Goal: Information Seeking & Learning: Learn about a topic

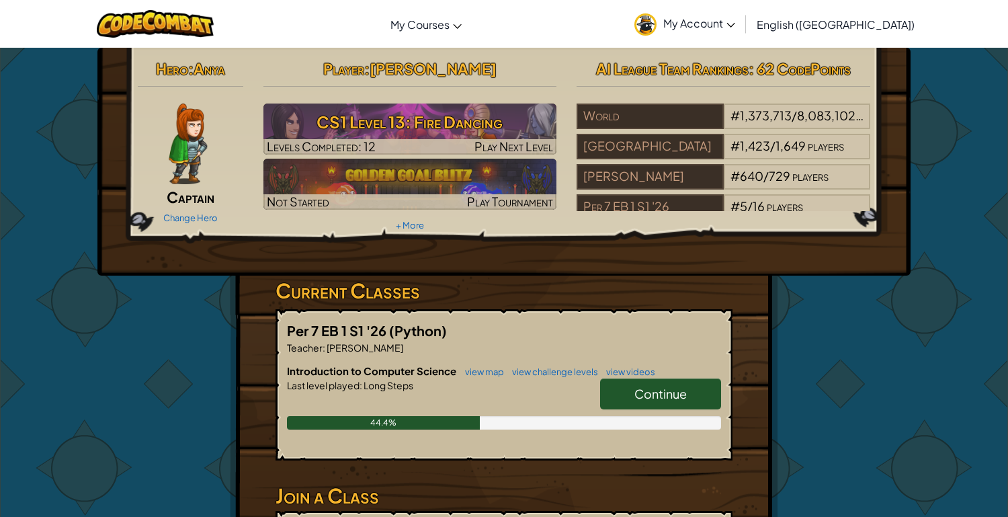
click at [534, 416] on div "44.4%" at bounding box center [504, 422] width 434 height 13
click at [647, 370] on link "view videos" at bounding box center [628, 371] width 56 height 11
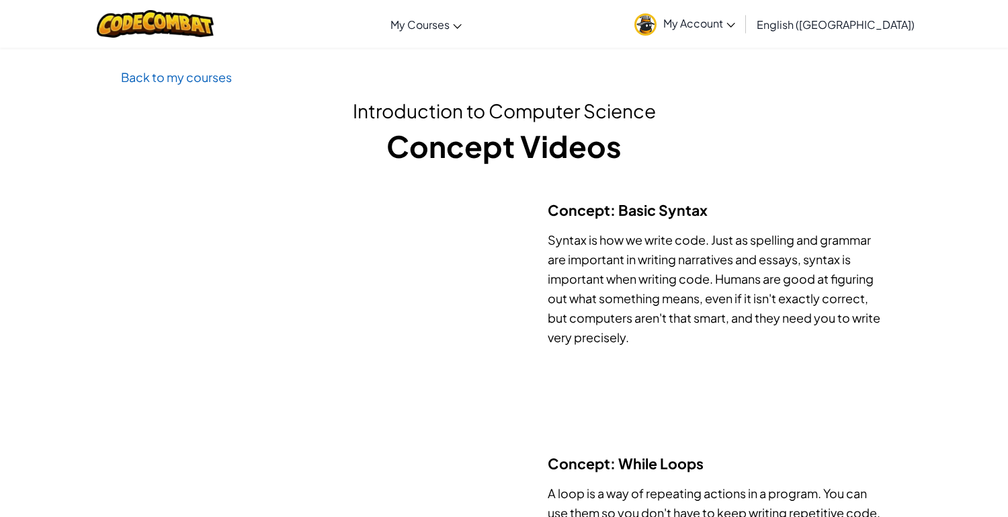
click at [684, 393] on div "Concept: Basic Syntax Syntax is how we write code. Just as spelling and grammar…" at bounding box center [504, 310] width 786 height 220
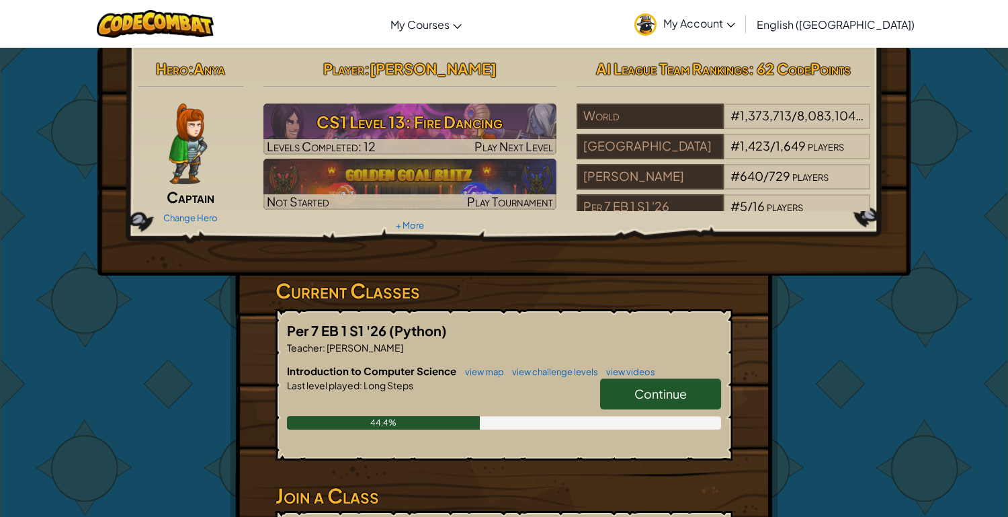
click at [647, 399] on span "Continue" at bounding box center [661, 393] width 52 height 15
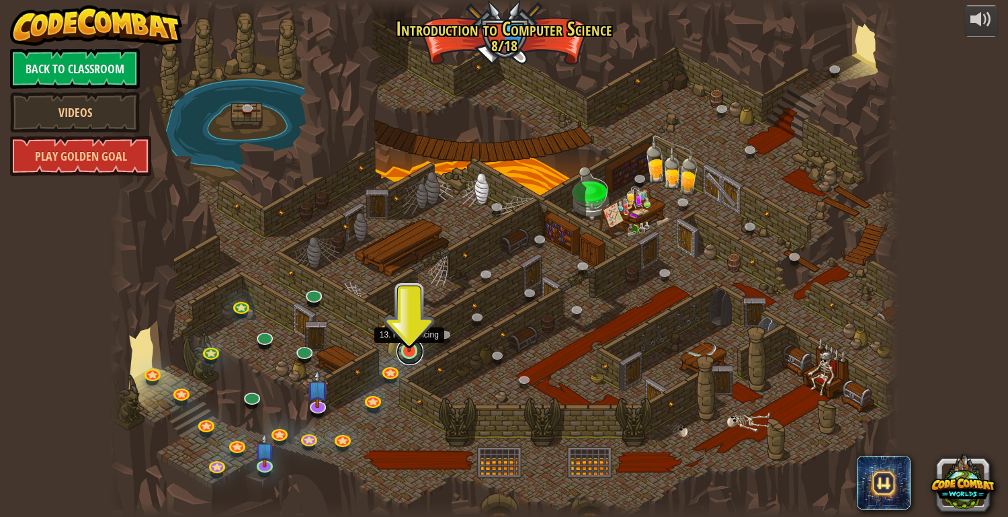
click at [411, 352] on link at bounding box center [410, 351] width 27 height 27
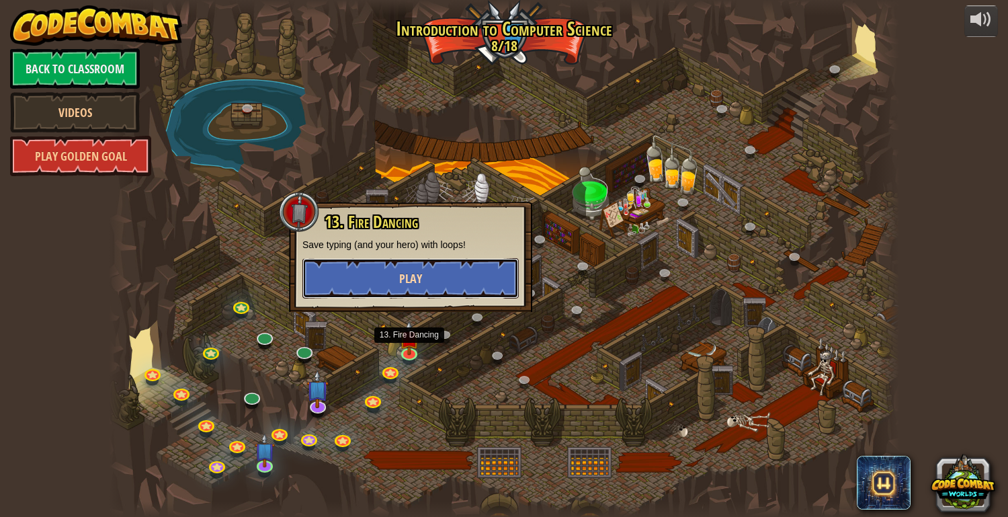
click at [412, 280] on span "Play" at bounding box center [410, 278] width 23 height 17
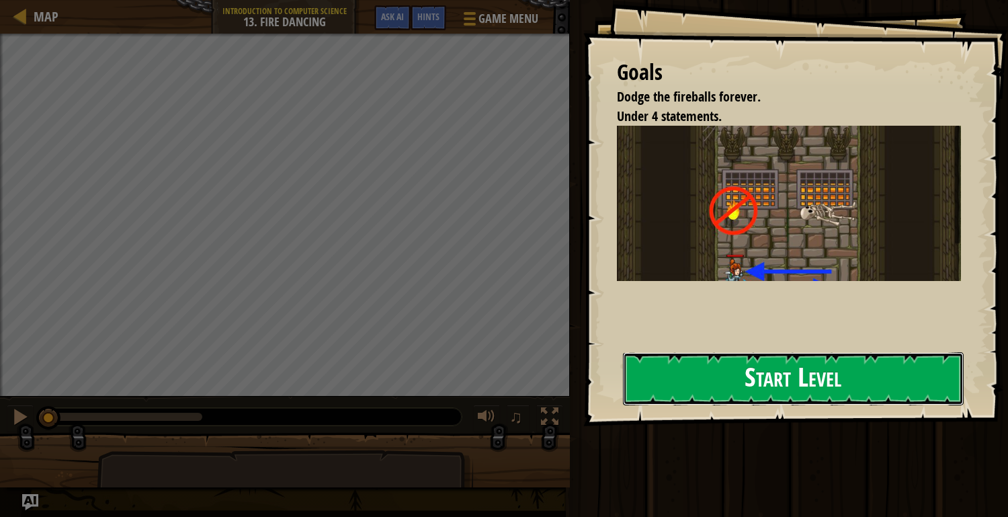
click at [723, 373] on button "Start Level" at bounding box center [793, 378] width 341 height 53
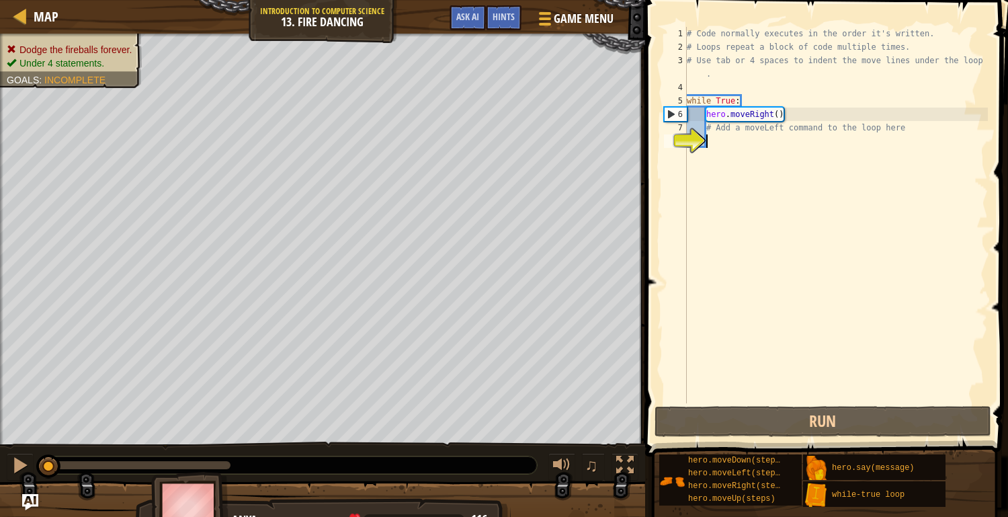
click at [747, 311] on div "# Code normally executes in the order it's written. # Loops repeat a block of c…" at bounding box center [836, 228] width 304 height 403
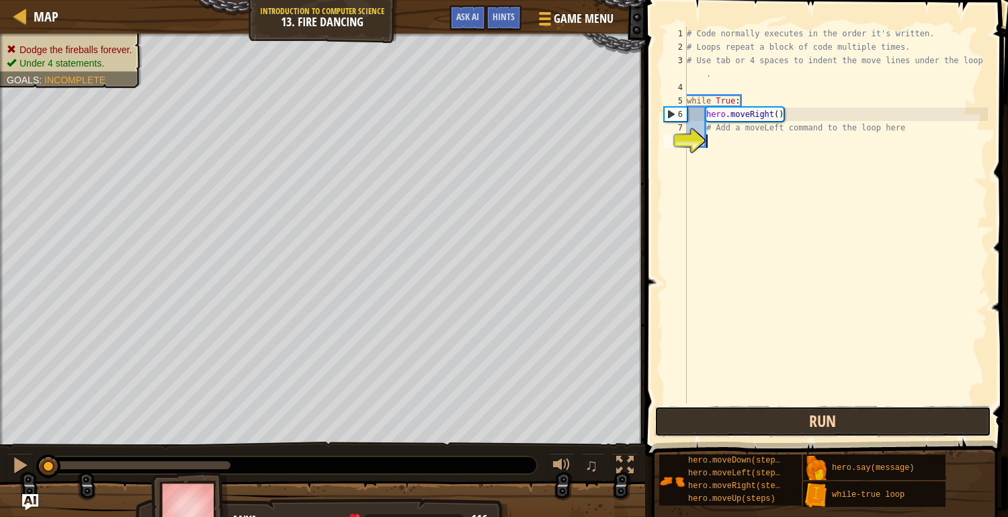
click at [727, 428] on button "Run" at bounding box center [823, 421] width 337 height 31
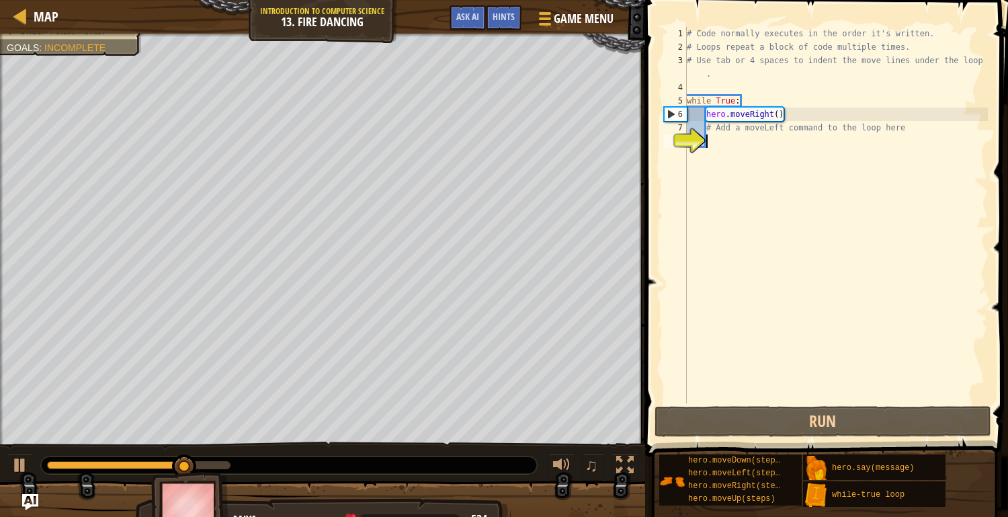
click at [804, 120] on div "# Code normally executes in the order it's written. # Loops repeat a block of c…" at bounding box center [836, 228] width 304 height 403
click at [722, 132] on div "# Code normally executes in the order it's written. # Loops repeat a block of c…" at bounding box center [836, 228] width 304 height 403
type textarea "# Add a moveLeft command to the loop here"
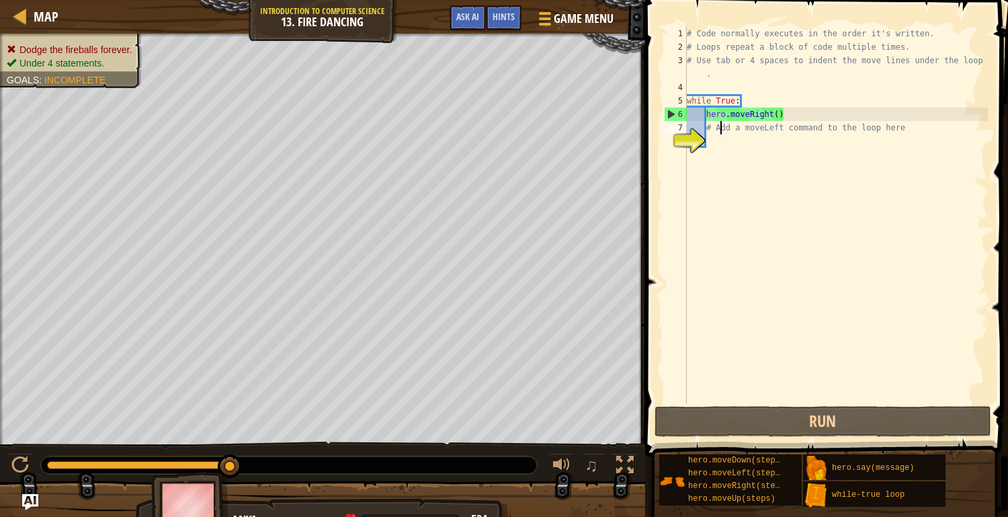
click at [712, 131] on div "# Code normally executes in the order it's written. # Loops repeat a block of c…" at bounding box center [836, 228] width 304 height 403
drag, startPoint x: 912, startPoint y: 130, endPoint x: 701, endPoint y: 128, distance: 211.1
click at [701, 128] on div "# Add a moveLeft command to the loop here 1 2 3 4 5 6 7 8 # Code normally execu…" at bounding box center [824, 215] width 327 height 376
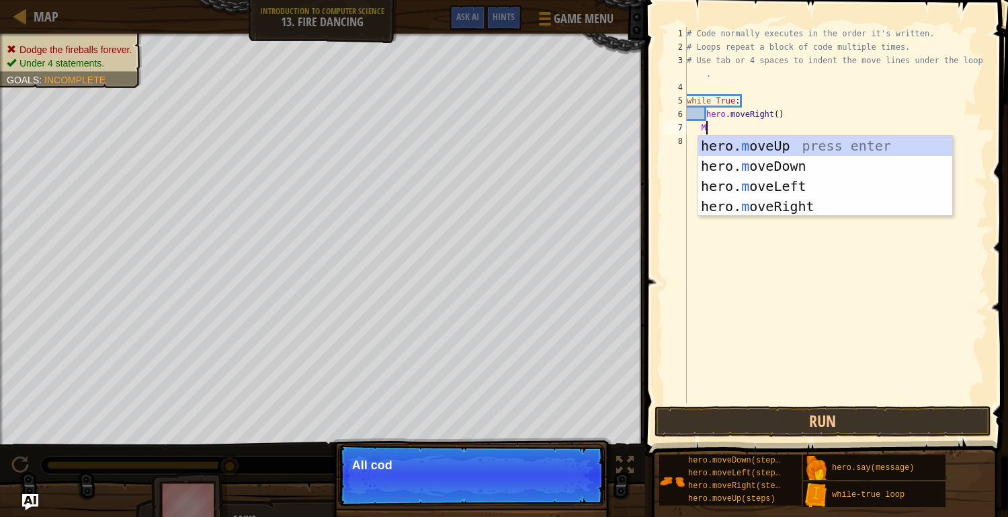
scroll to position [5, 0]
type textarea "Mo"
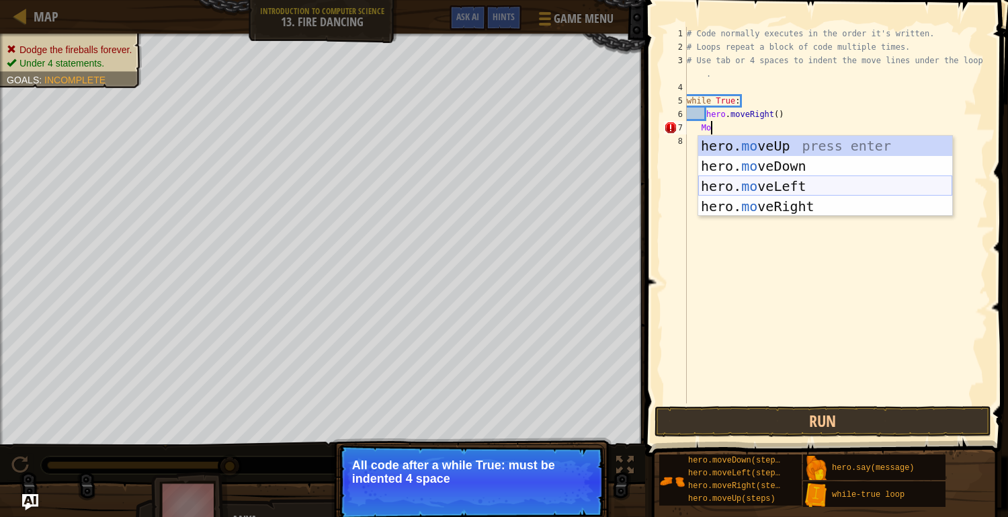
click at [740, 184] on div "hero. mo veUp press enter hero. mo veDown press enter hero. mo veLeft press ent…" at bounding box center [825, 196] width 254 height 121
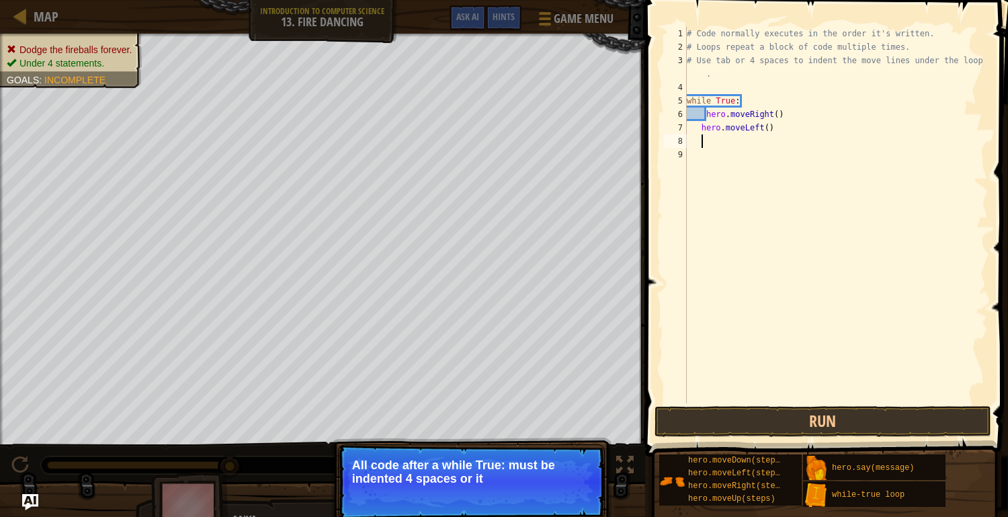
scroll to position [5, 0]
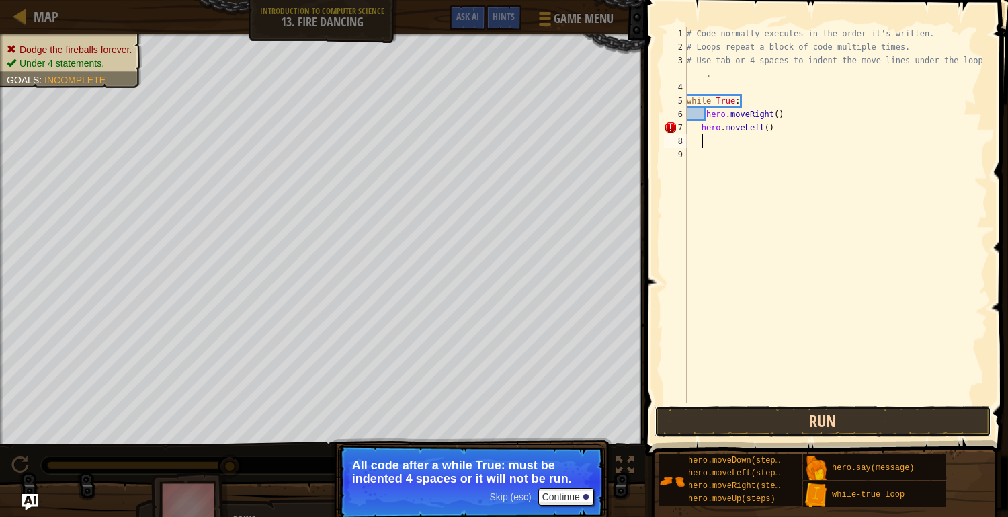
click at [745, 419] on button "Run" at bounding box center [823, 421] width 337 height 31
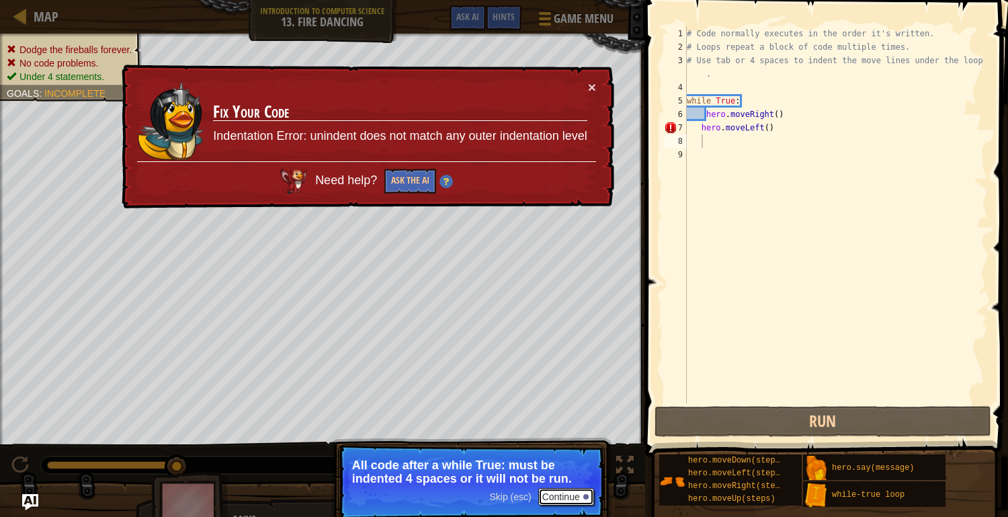
click at [552, 491] on button "Continue" at bounding box center [566, 496] width 56 height 17
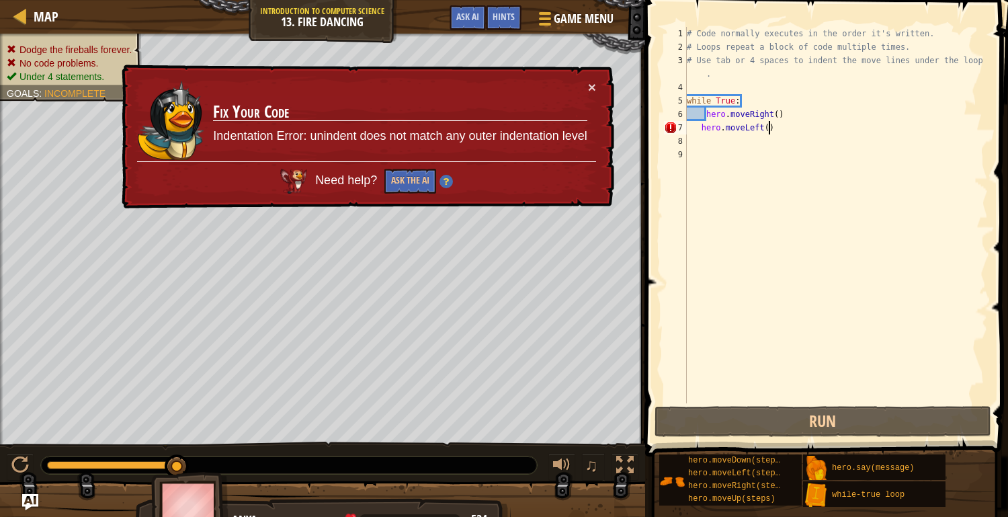
click at [770, 130] on div "# Code normally executes in the order it's written. # Loops repeat a block of c…" at bounding box center [836, 228] width 304 height 403
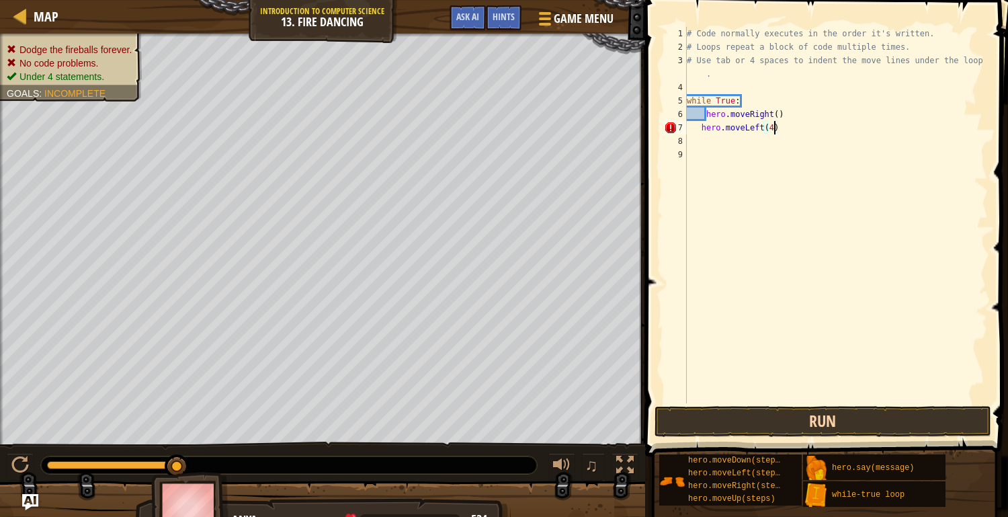
type textarea "hero.moveLeft(4)"
click at [743, 411] on button "Run" at bounding box center [823, 421] width 337 height 31
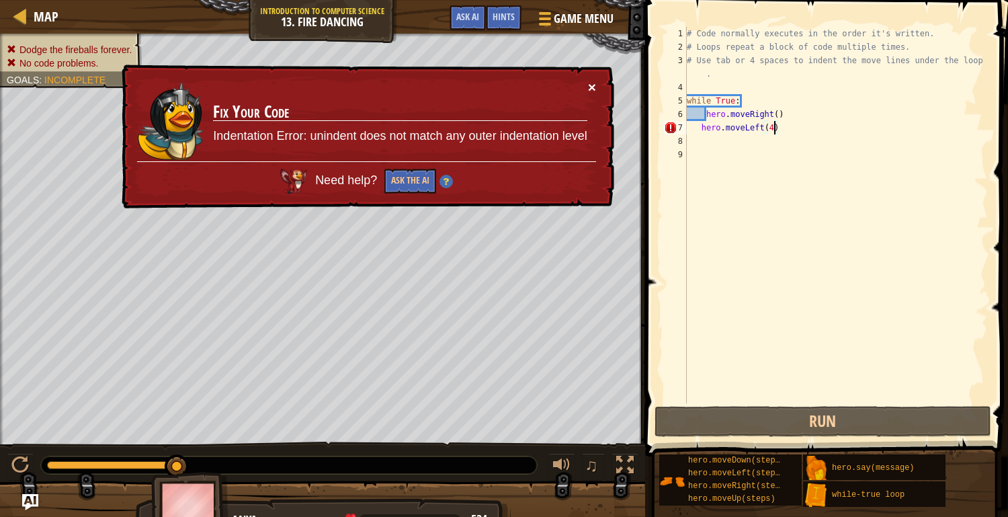
click at [591, 87] on button "×" at bounding box center [592, 87] width 8 height 14
drag, startPoint x: 980, startPoint y: 131, endPoint x: 684, endPoint y: 131, distance: 295.7
click at [684, 131] on div "hero.moveLeft(4) 1 2 3 4 5 6 7 8 9 # Code normally executes in the order it's w…" at bounding box center [824, 215] width 327 height 376
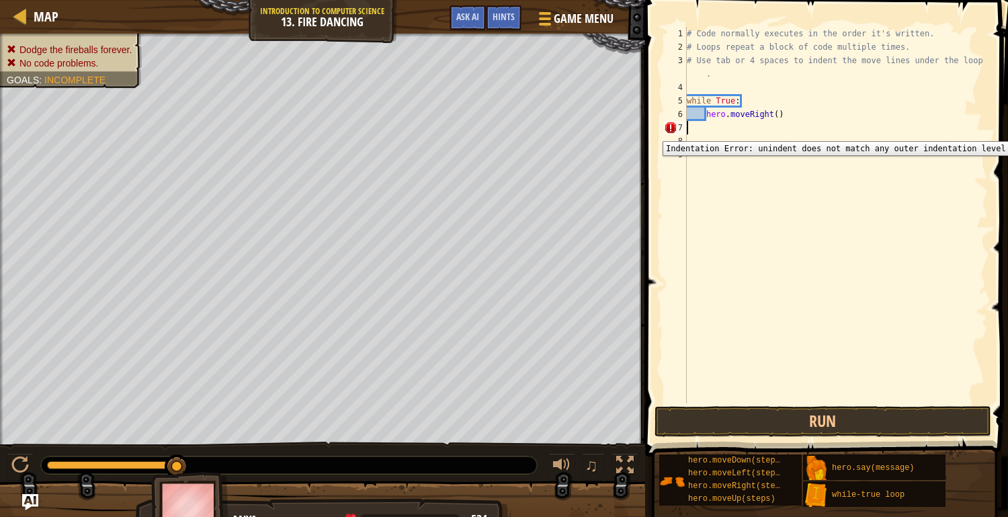
scroll to position [5, 0]
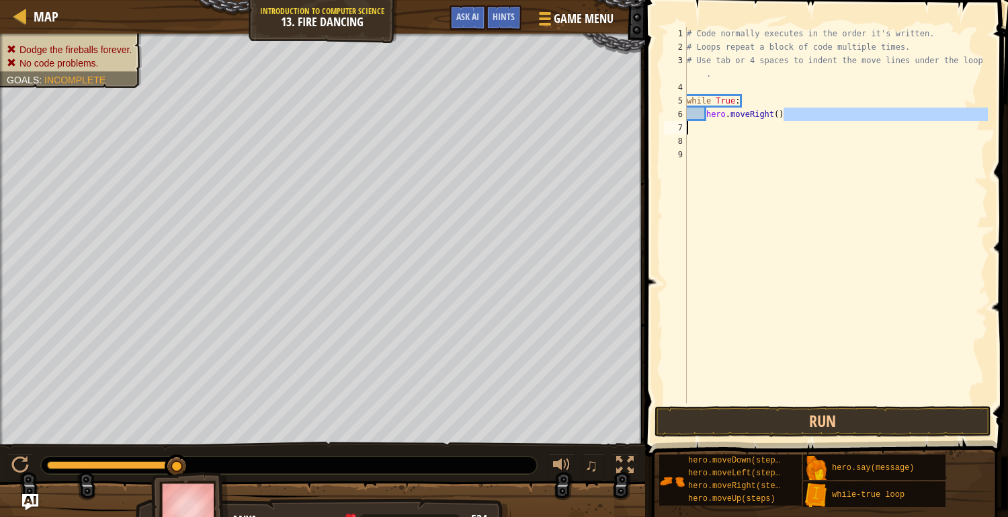
drag, startPoint x: 786, startPoint y: 116, endPoint x: 856, endPoint y: 125, distance: 69.9
click at [856, 125] on div "# Code normally executes in the order it's written. # Loops repeat a block of c…" at bounding box center [836, 228] width 304 height 403
type textarea "hero.moveRight()"
click at [735, 143] on div "# Code normally executes in the order it's written. # Loops repeat a block of c…" at bounding box center [836, 228] width 304 height 403
click at [702, 112] on div "# Code normally executes in the order it's written. # Loops repeat a block of c…" at bounding box center [836, 228] width 304 height 403
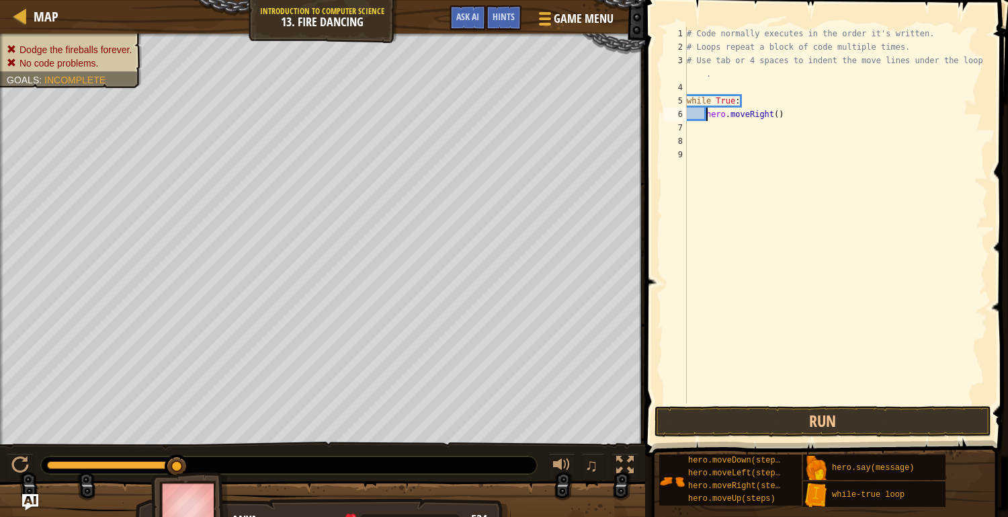
click at [706, 116] on div "# Code normally executes in the order it's written. # Loops repeat a block of c…" at bounding box center [836, 228] width 304 height 403
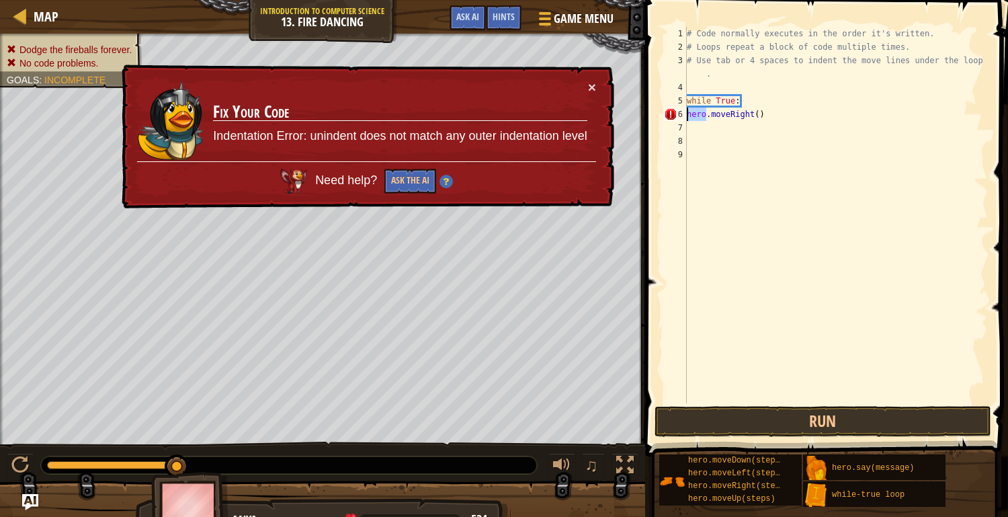
drag, startPoint x: 706, startPoint y: 112, endPoint x: 682, endPoint y: 108, distance: 23.8
click at [682, 108] on div "hero.moveRight() 1 2 3 4 5 6 7 8 9 # Code normally executes in the order it's w…" at bounding box center [824, 215] width 327 height 376
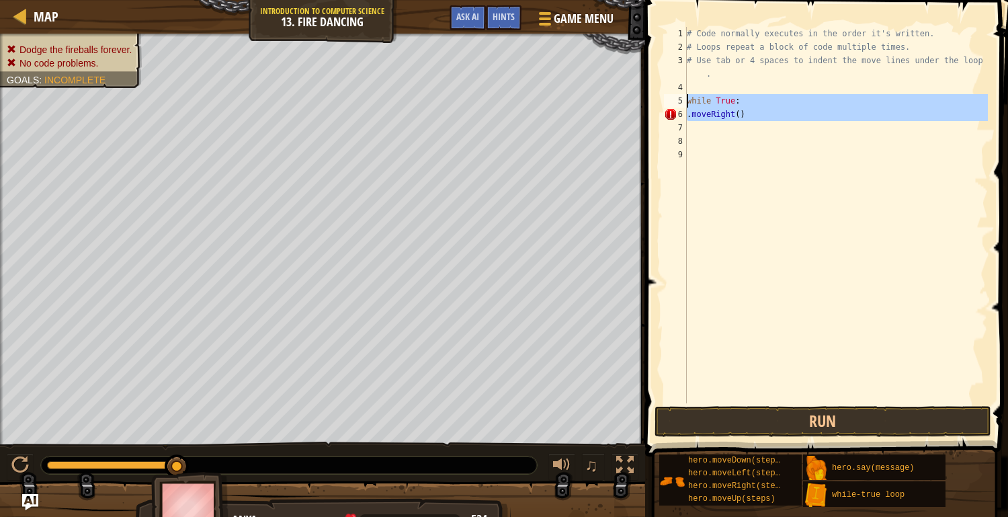
click at [614, 100] on div "Map Introduction to Computer Science 13. Fire Dancing Game Menu Done Hints Ask …" at bounding box center [504, 258] width 1008 height 517
type textarea "while True: .moveRight()"
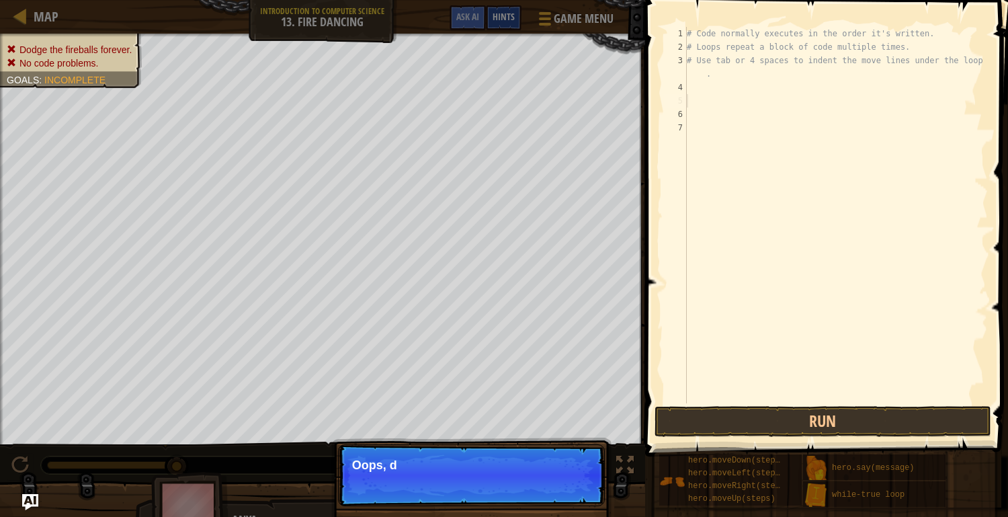
click at [517, 28] on div "Hints" at bounding box center [504, 17] width 36 height 25
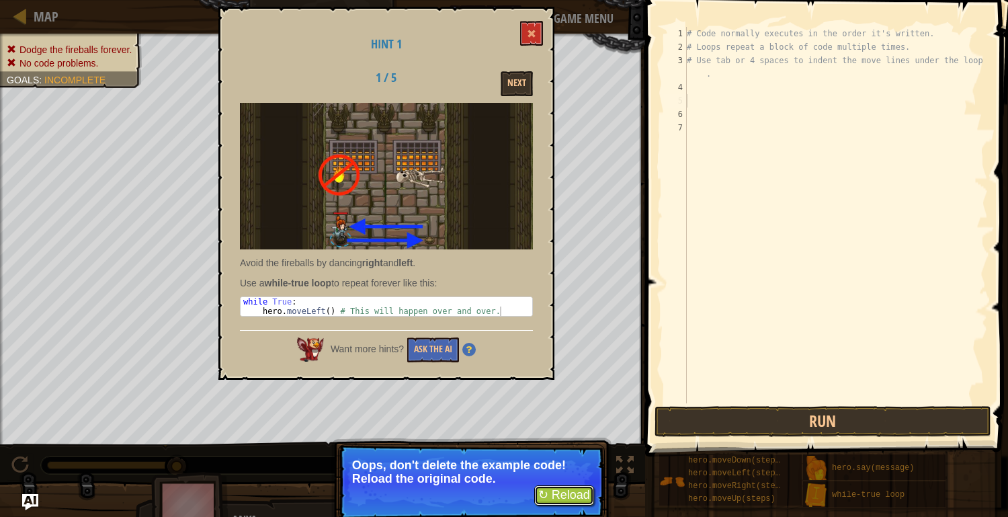
click at [545, 501] on button "↻ Reload" at bounding box center [564, 495] width 60 height 20
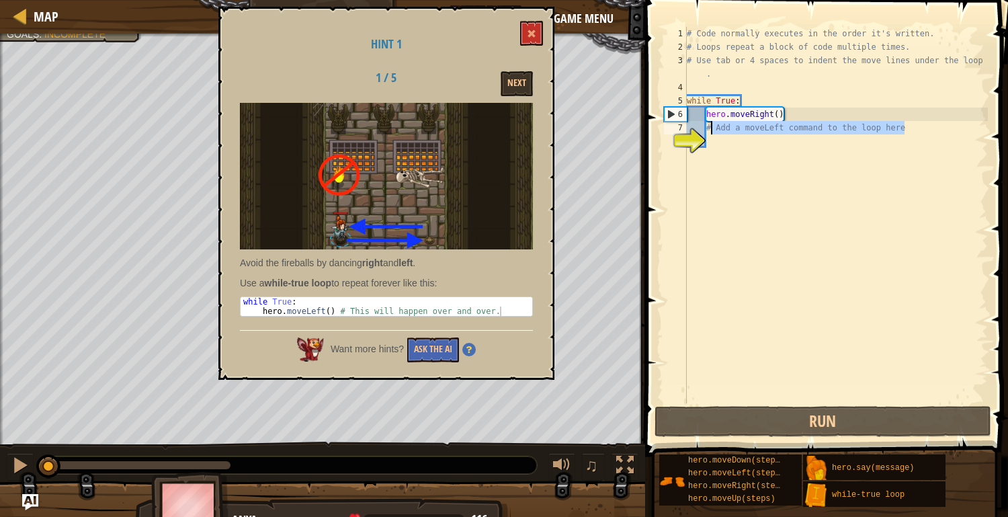
drag, startPoint x: 911, startPoint y: 130, endPoint x: 710, endPoint y: 132, distance: 201.0
click at [710, 132] on div "# Code normally executes in the order it's written. # Loops repeat a block of c…" at bounding box center [836, 228] width 304 height 403
type textarea "#"
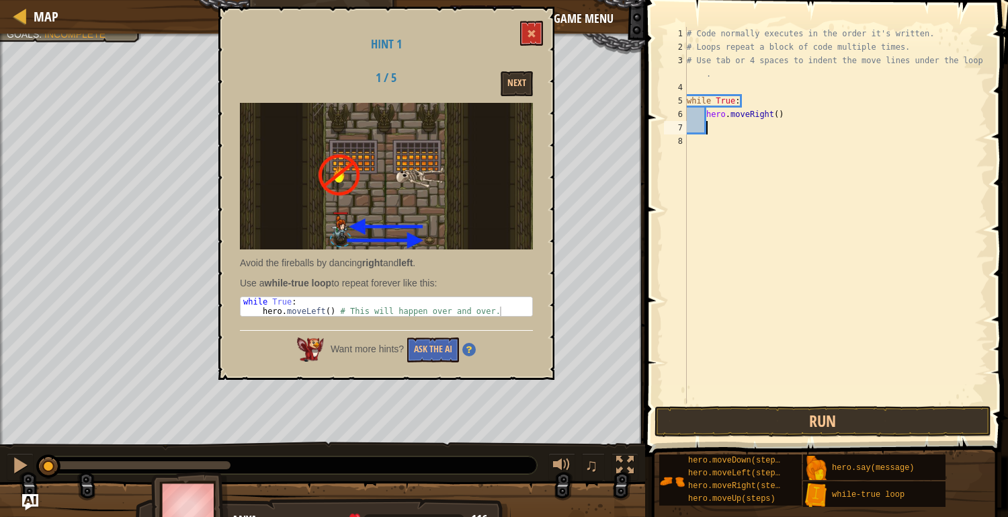
type textarea "wh"
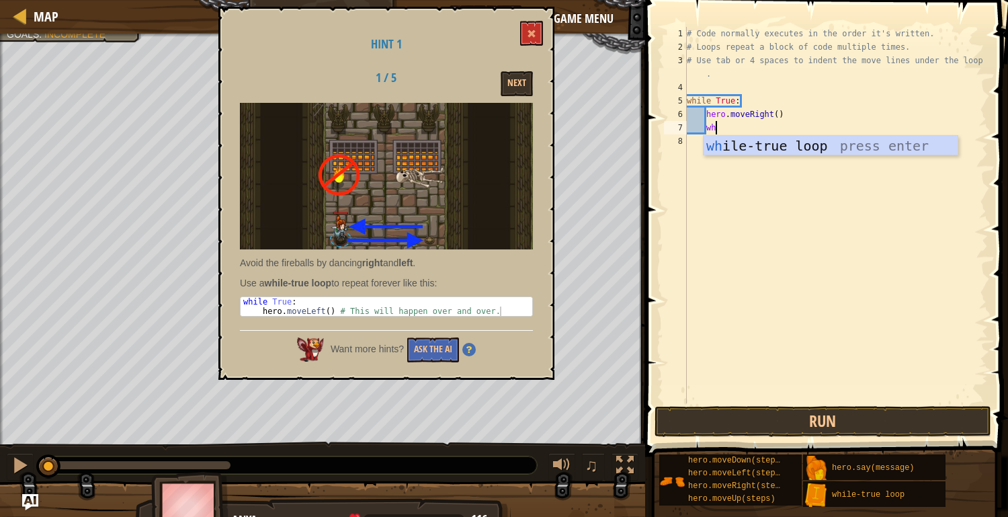
scroll to position [5, 1]
click at [734, 142] on div "wh ile-true loop press enter" at bounding box center [831, 166] width 254 height 60
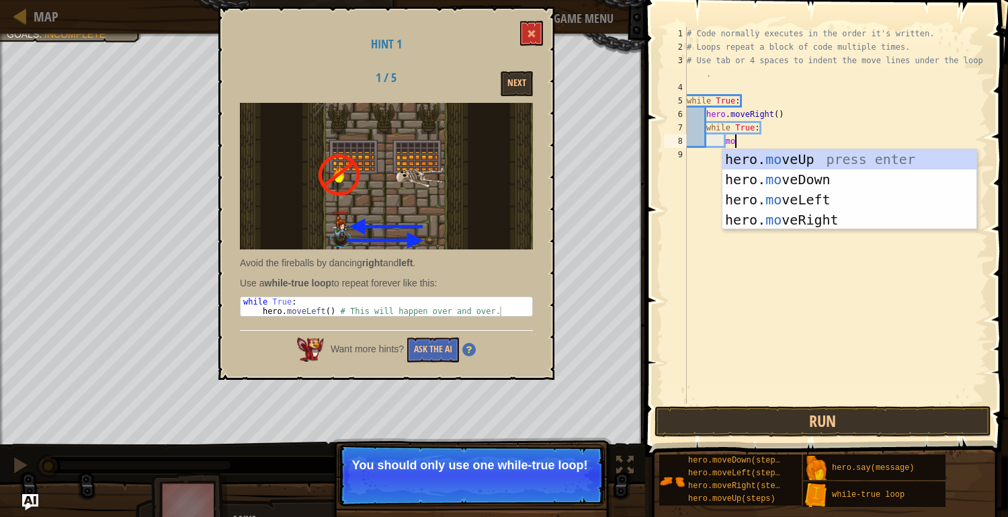
scroll to position [5, 3]
type textarea "m"
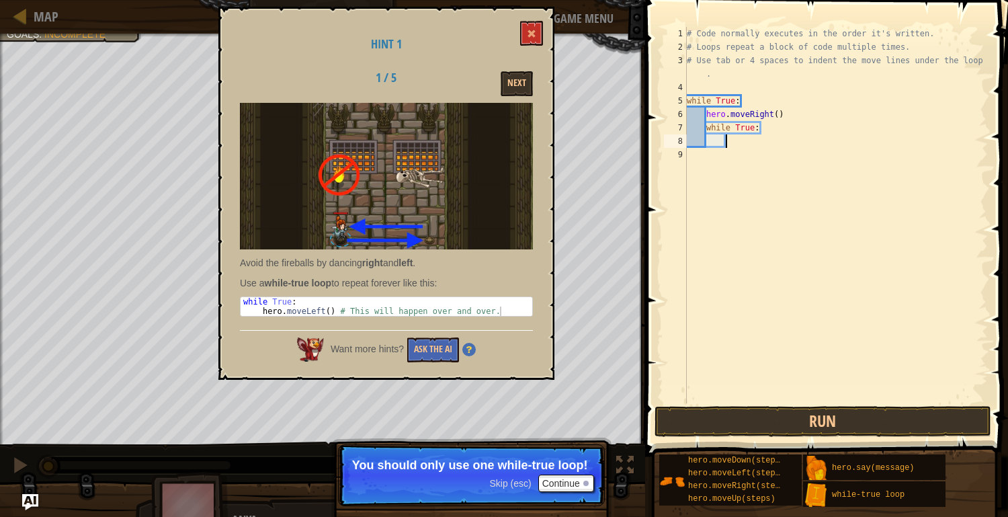
scroll to position [5, 2]
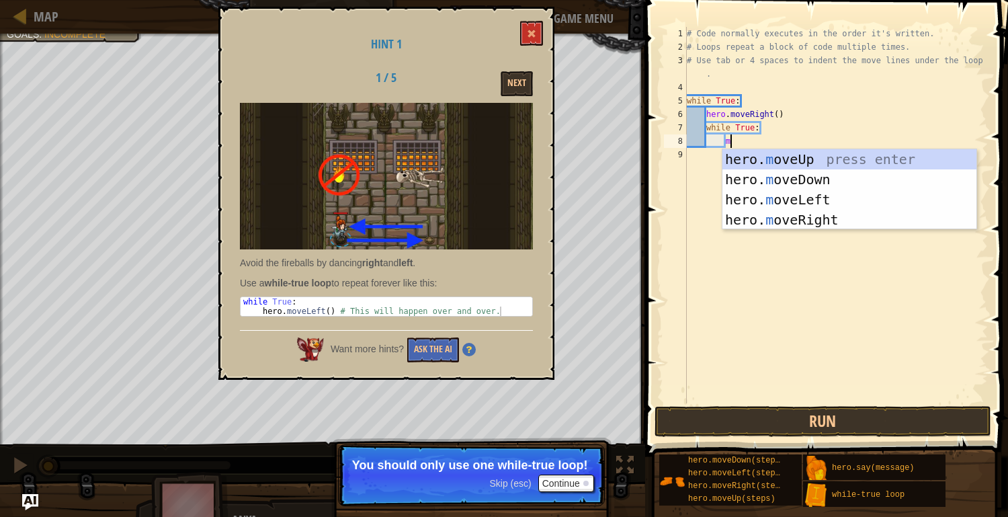
type textarea "mo"
click at [793, 206] on div "hero. mo veUp press enter hero. mo veDown press enter hero. mo veLeft press ent…" at bounding box center [850, 209] width 254 height 121
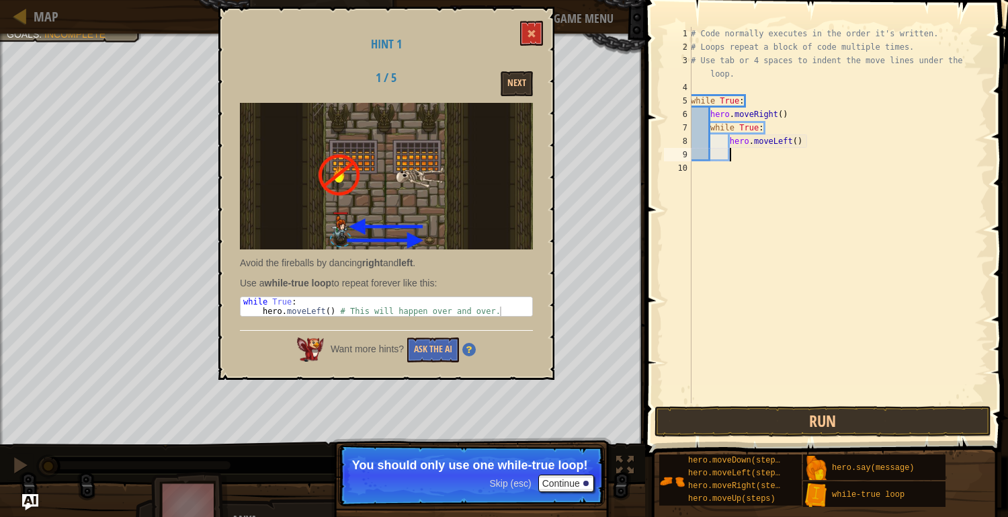
scroll to position [5, 2]
click at [719, 429] on button "Run" at bounding box center [823, 421] width 337 height 31
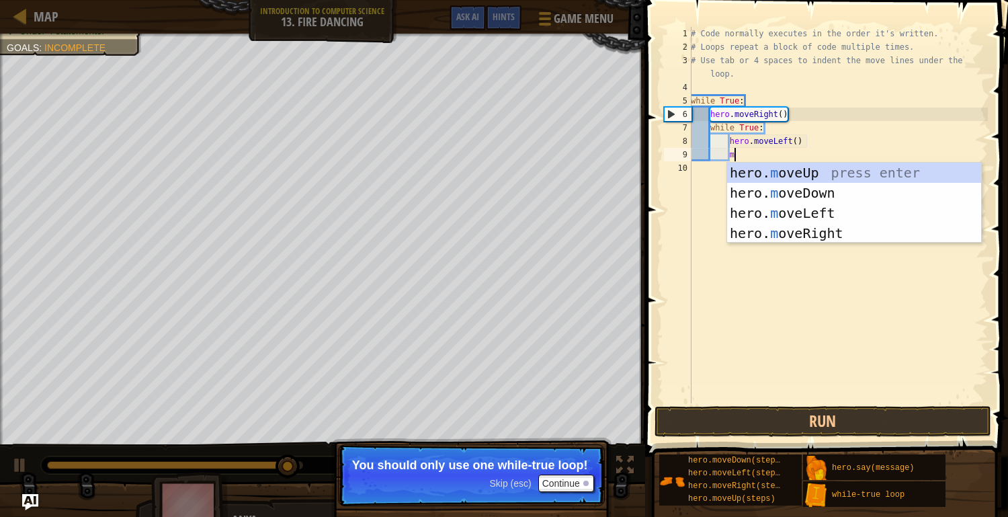
type textarea "mo"
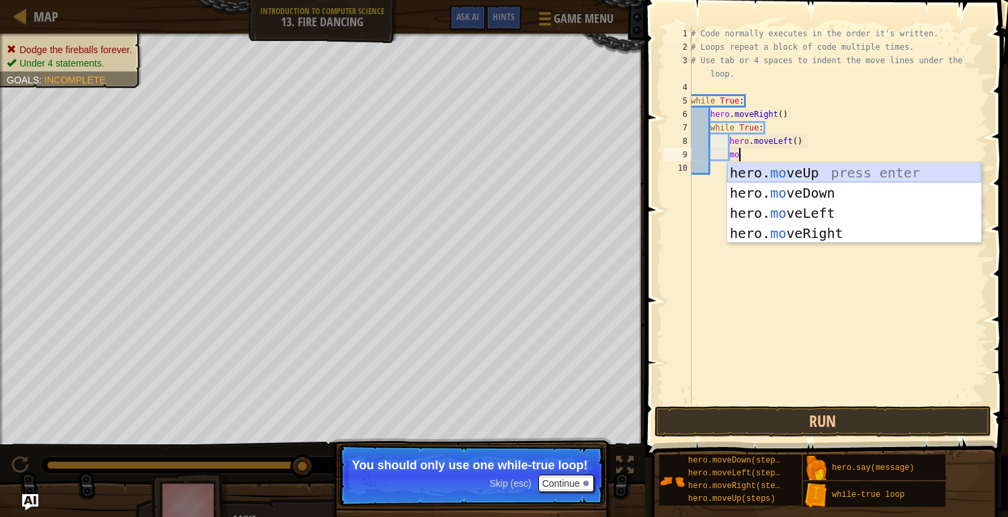
click at [789, 173] on div "hero. mo veUp press enter hero. mo veDown press enter hero. mo veLeft press ent…" at bounding box center [854, 223] width 254 height 121
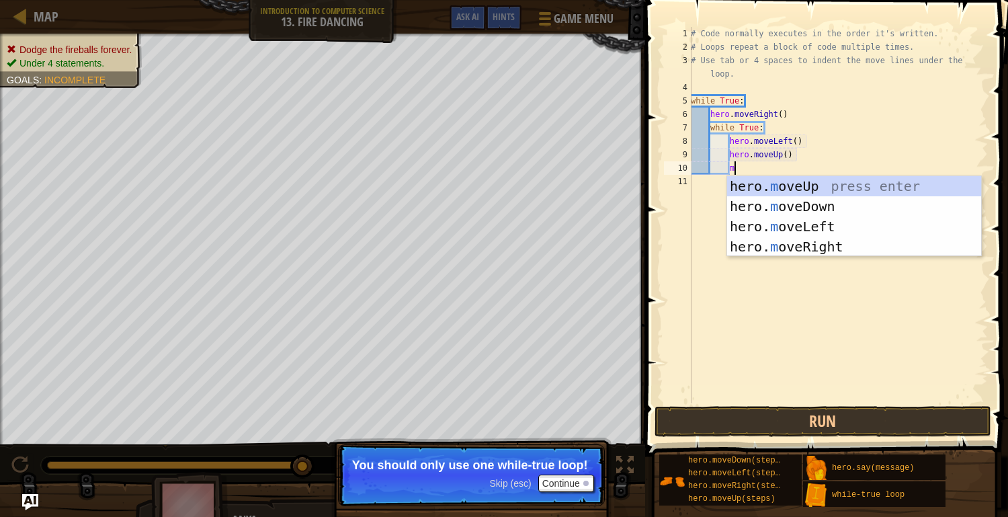
type textarea "mo"
click at [773, 238] on div "hero. mo veUp press enter hero. mo veDown press enter hero. mo veLeft press ent…" at bounding box center [854, 236] width 254 height 121
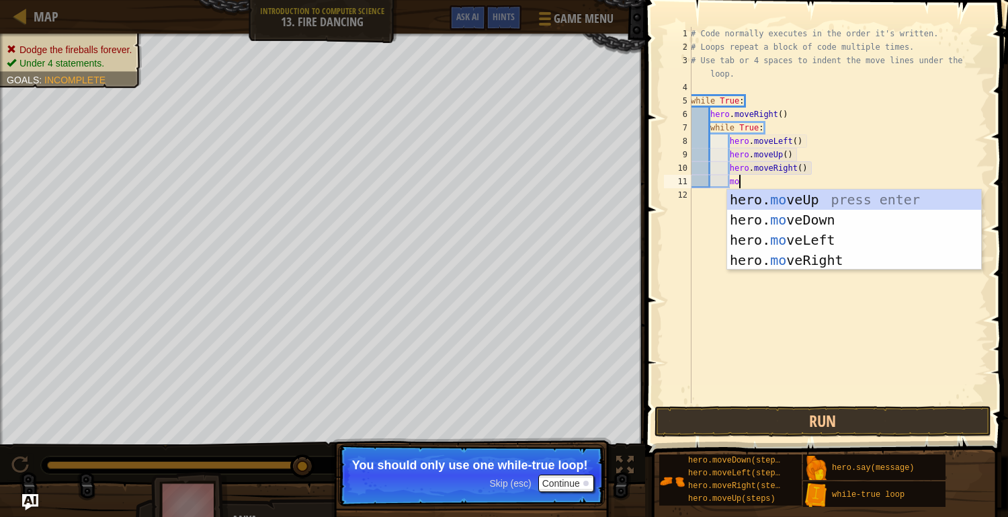
scroll to position [6, 3]
type textarea "move"
click at [753, 241] on div "hero. move Up press enter hero. move Down press enter hero. move Left press ent…" at bounding box center [854, 250] width 254 height 121
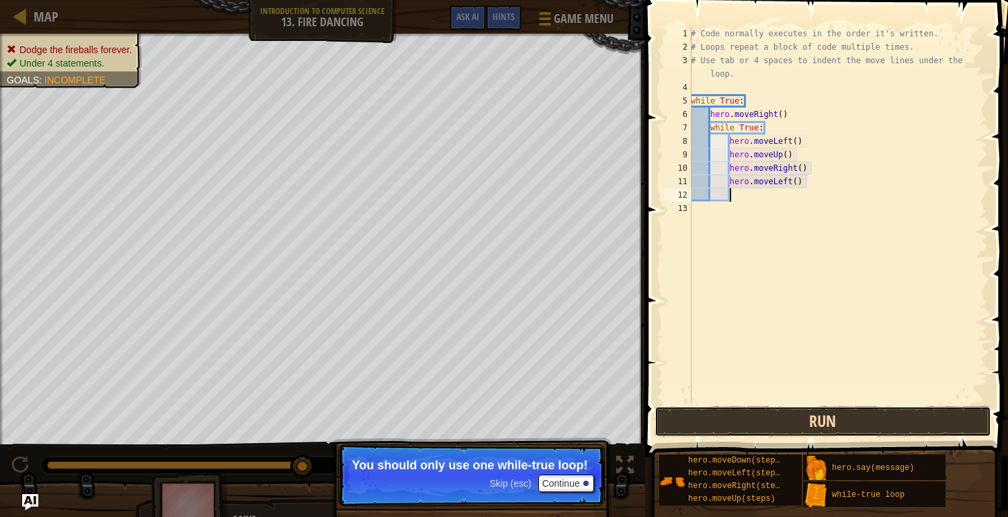
click at [712, 413] on button "Run" at bounding box center [823, 421] width 337 height 31
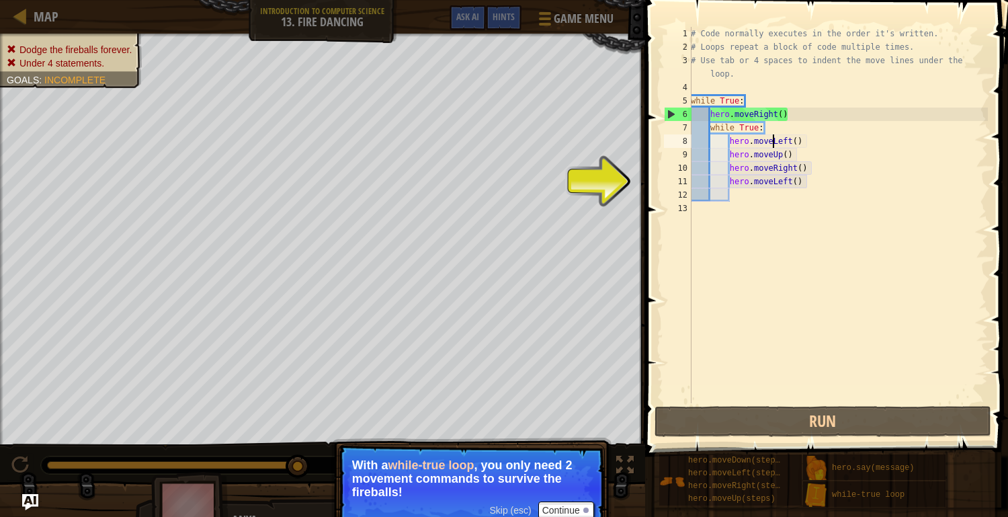
click at [774, 143] on div "# Code normally executes in the order it's written. # Loops repeat a block of c…" at bounding box center [838, 228] width 300 height 403
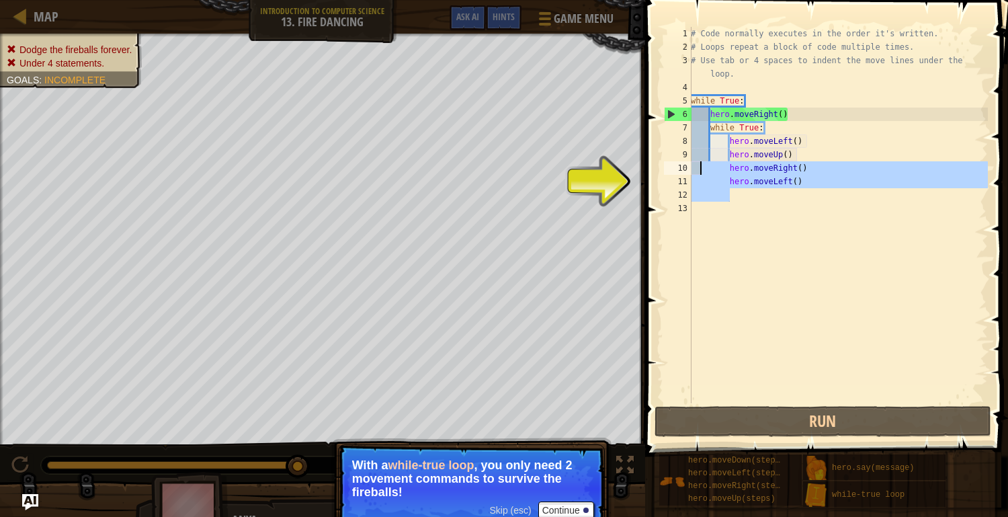
drag, startPoint x: 852, startPoint y: 197, endPoint x: 701, endPoint y: 171, distance: 153.5
click at [701, 171] on div "# Code normally executes in the order it's written. # Loops repeat a block of c…" at bounding box center [838, 228] width 300 height 403
type textarea "hero.moveRight() hero.moveLeft()"
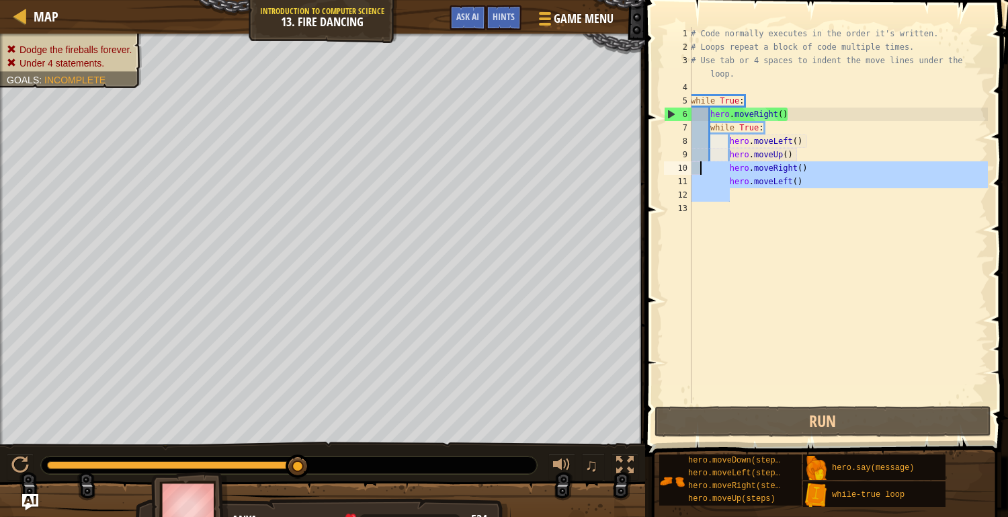
scroll to position [6, 0]
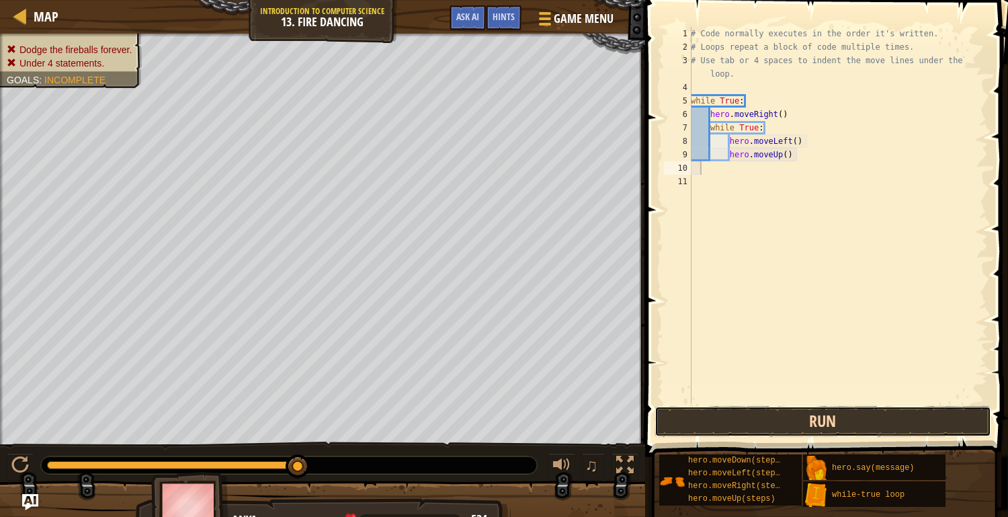
click at [717, 429] on button "Run" at bounding box center [823, 421] width 337 height 31
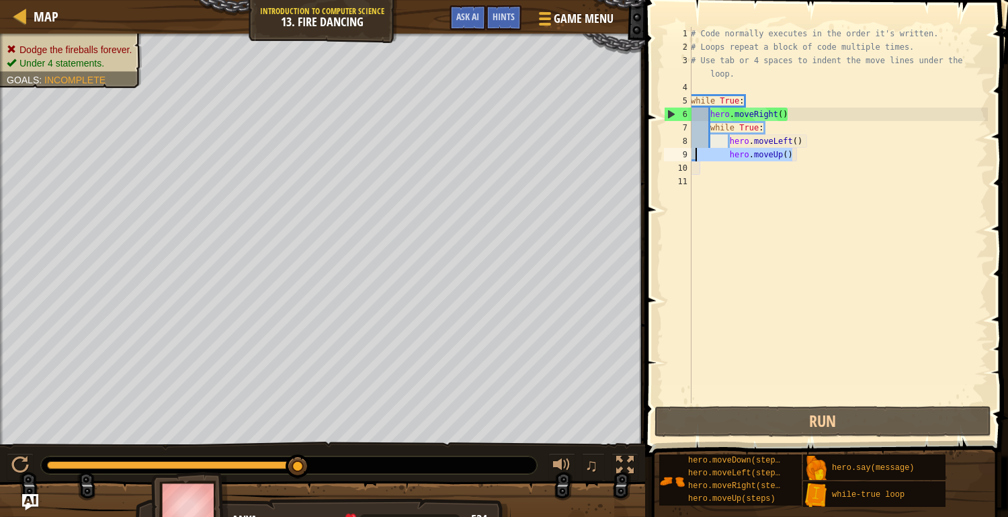
drag, startPoint x: 801, startPoint y: 156, endPoint x: 698, endPoint y: 153, distance: 102.9
click at [698, 153] on div "# Code normally executes in the order it's written. # Loops repeat a block of c…" at bounding box center [838, 228] width 300 height 403
type textarea "hero.moveUp()"
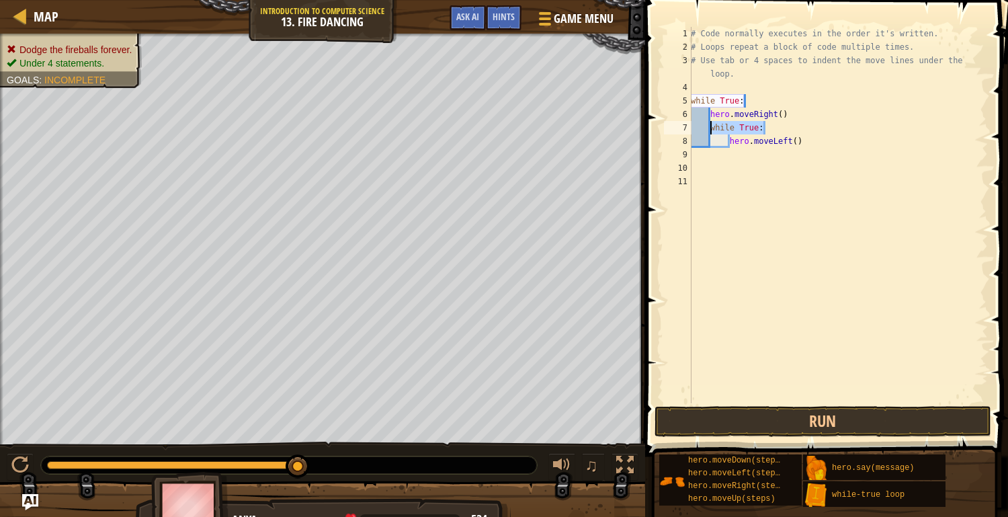
drag, startPoint x: 768, startPoint y: 127, endPoint x: 711, endPoint y: 125, distance: 57.2
click at [711, 125] on div "# Code normally executes in the order it's written. # Loops repeat a block of c…" at bounding box center [838, 228] width 300 height 403
type textarea "while True:"
drag, startPoint x: 809, startPoint y: 140, endPoint x: 712, endPoint y: 142, distance: 97.5
click at [712, 142] on div "# Code normally executes in the order it's written. # Loops repeat a block of c…" at bounding box center [838, 228] width 300 height 403
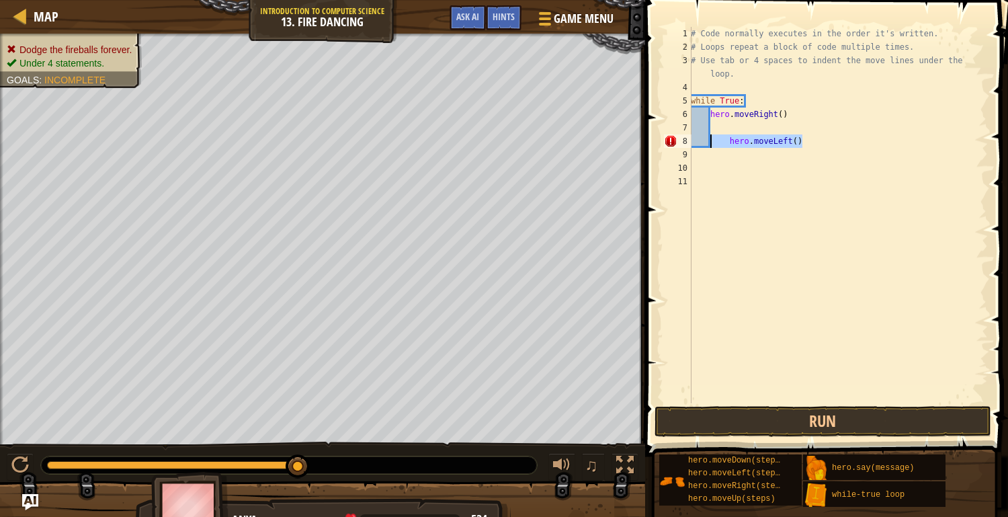
type textarea "hero.moveLeft()"
click at [717, 125] on div "# Code normally executes in the order it's written. # Loops repeat a block of c…" at bounding box center [838, 228] width 300 height 403
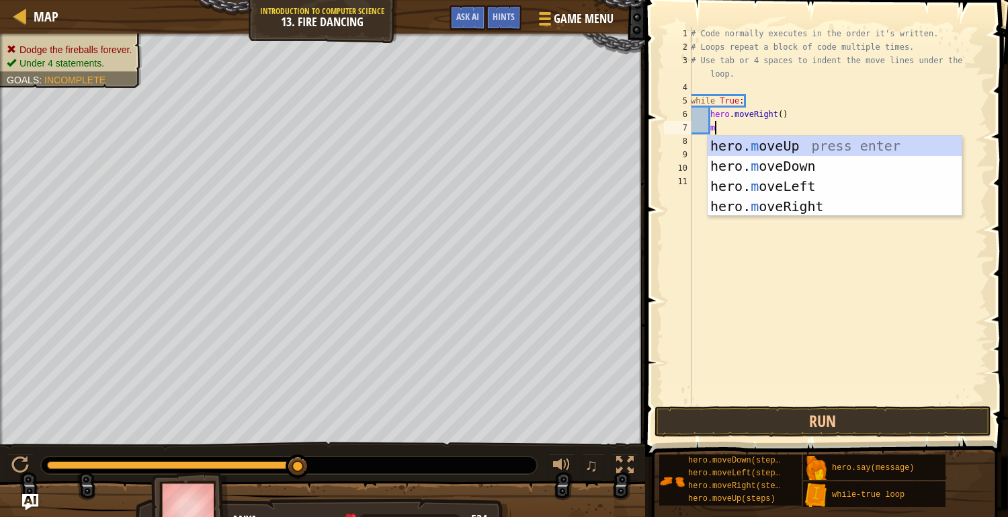
type textarea "mo"
click at [744, 186] on div "hero. mo veUp press enter hero. mo veDown press enter hero. mo veLeft press ent…" at bounding box center [835, 196] width 254 height 121
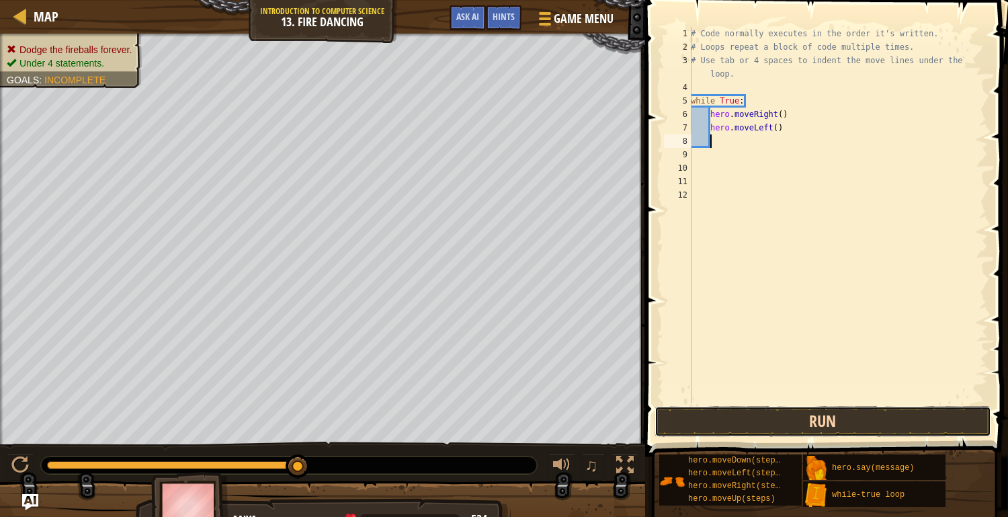
click at [720, 415] on button "Run" at bounding box center [823, 421] width 337 height 31
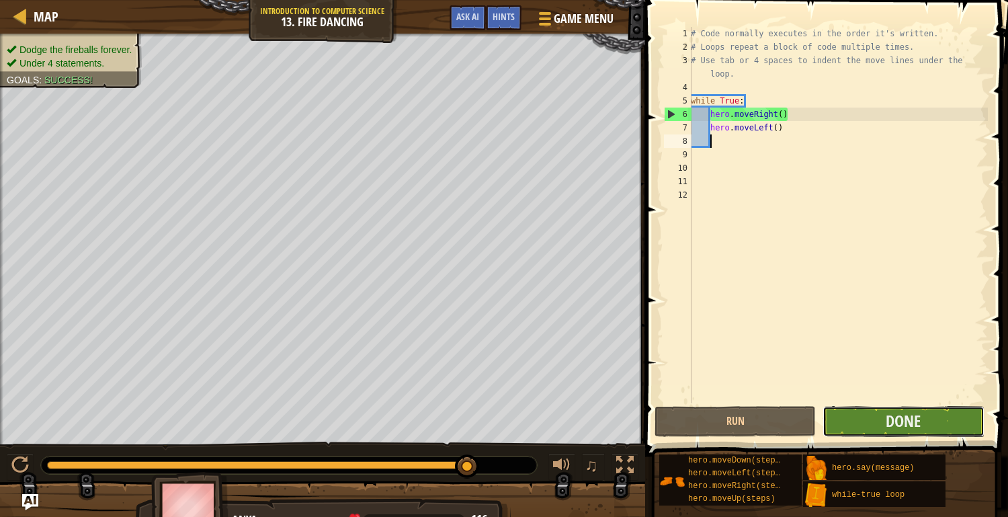
click at [862, 409] on button "Done" at bounding box center [903, 421] width 161 height 31
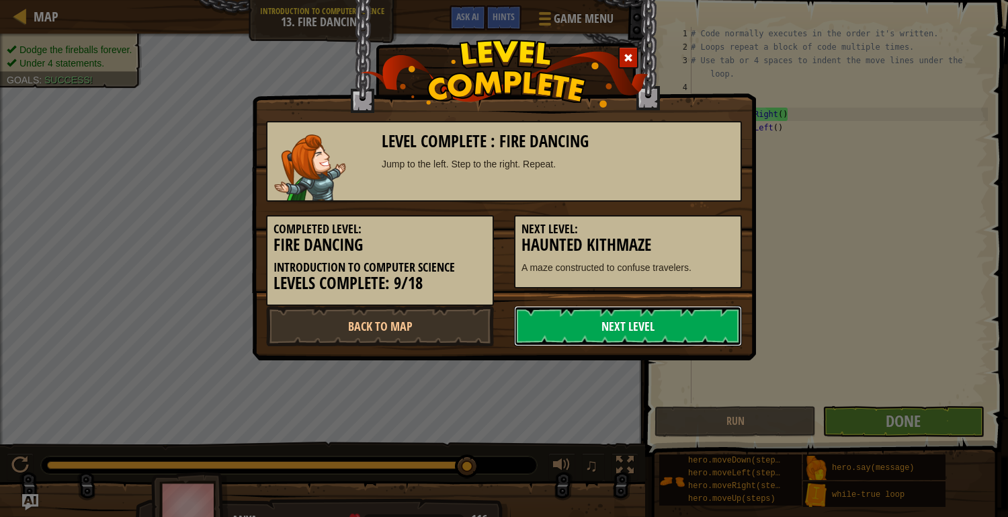
click at [659, 326] on link "Next Level" at bounding box center [628, 326] width 228 height 40
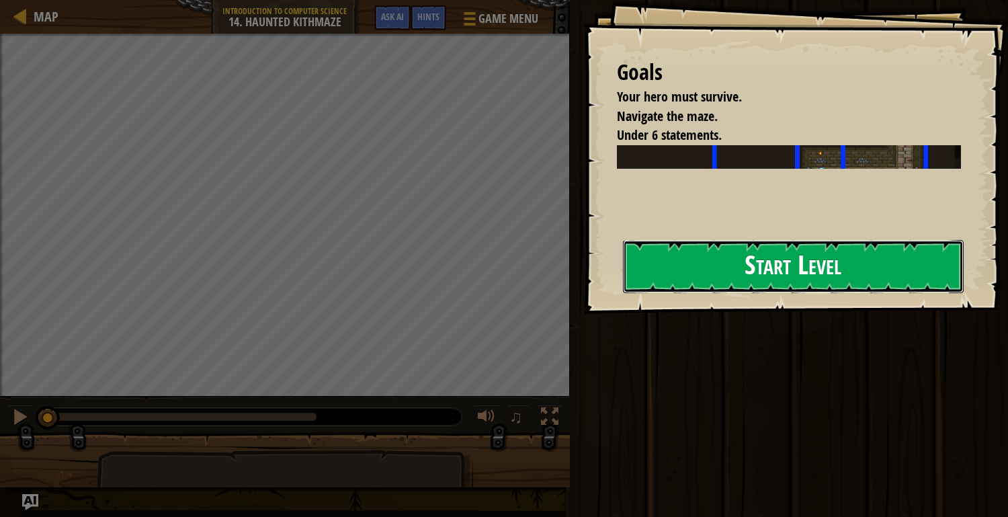
click at [764, 247] on button "Start Level" at bounding box center [793, 266] width 341 height 53
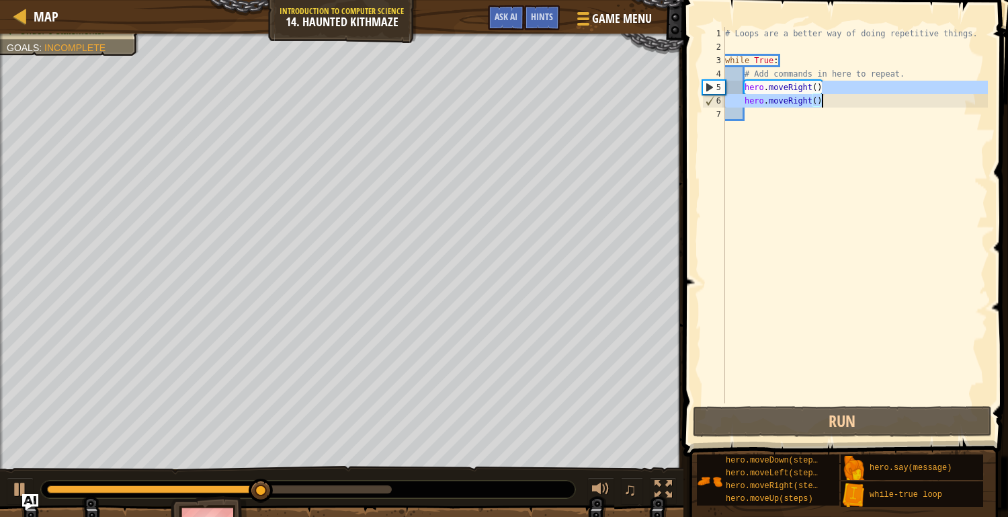
drag, startPoint x: 829, startPoint y: 93, endPoint x: 844, endPoint y: 91, distance: 15.0
click at [844, 91] on div "# Loops are a better way of doing repetitive things. while True : # Add command…" at bounding box center [855, 228] width 265 height 403
type textarea "hero.moveRight()"
click at [853, 128] on div "# Loops are a better way of doing repetitive things. while True : # Add command…" at bounding box center [855, 228] width 265 height 403
click at [840, 110] on div "# Loops are a better way of doing repetitive things. while True : # Add command…" at bounding box center [855, 228] width 265 height 403
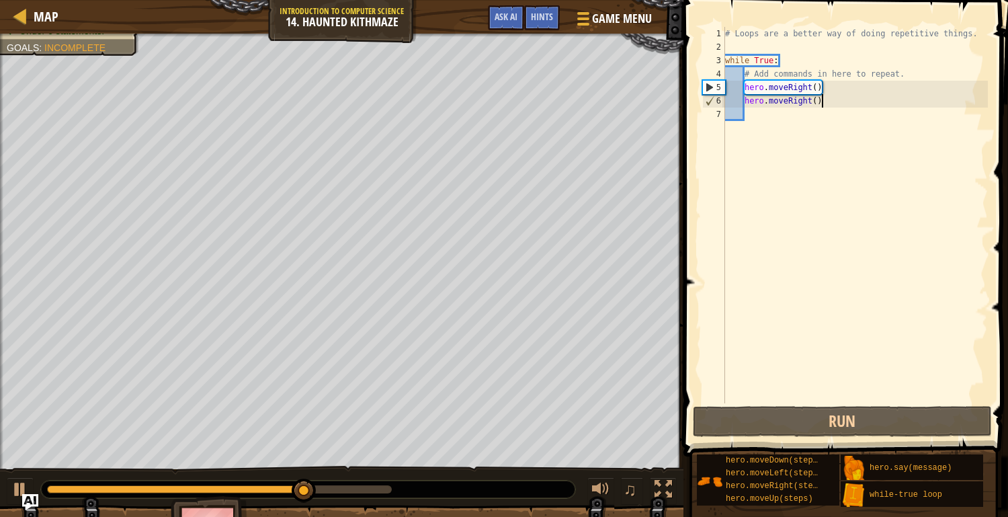
click at [831, 100] on div "# Loops are a better way of doing repetitive things. while True : # Add command…" at bounding box center [855, 228] width 265 height 403
type textarea "hero.moveRight()"
drag, startPoint x: 829, startPoint y: 100, endPoint x: 729, endPoint y: 101, distance: 100.2
click at [729, 101] on div "# Loops are a better way of doing repetitive things. while True : # Add command…" at bounding box center [855, 228] width 265 height 403
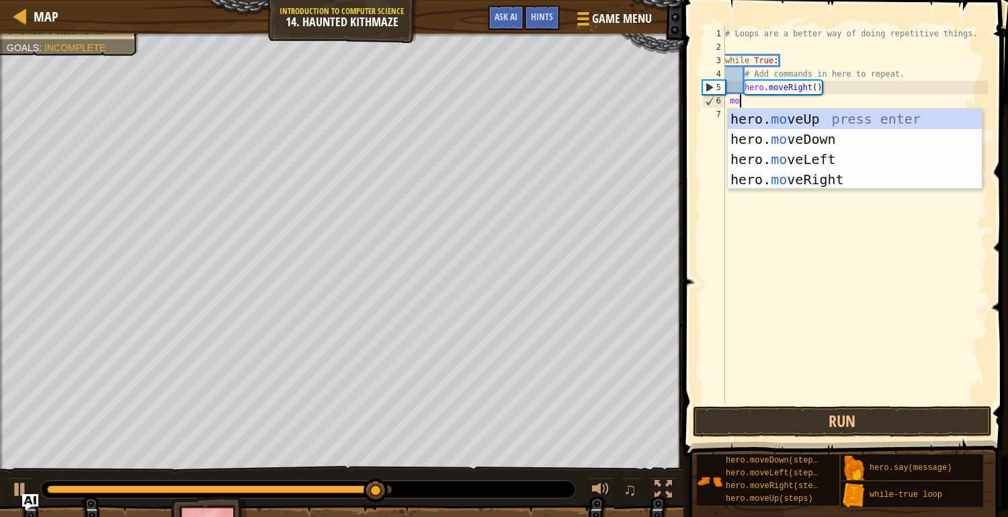
type textarea "m"
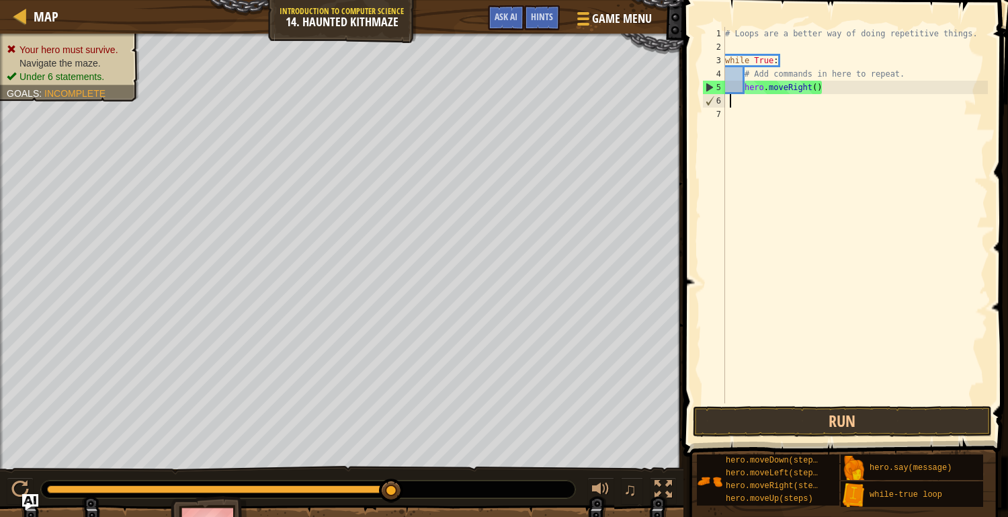
click at [815, 85] on div "# Loops are a better way of doing repetitive things. while True : # Add command…" at bounding box center [855, 228] width 265 height 403
type textarea "hero.moveRight()"
click at [823, 87] on div "# Loops are a better way of doing repetitive things. while True : # Add command…" at bounding box center [855, 228] width 265 height 403
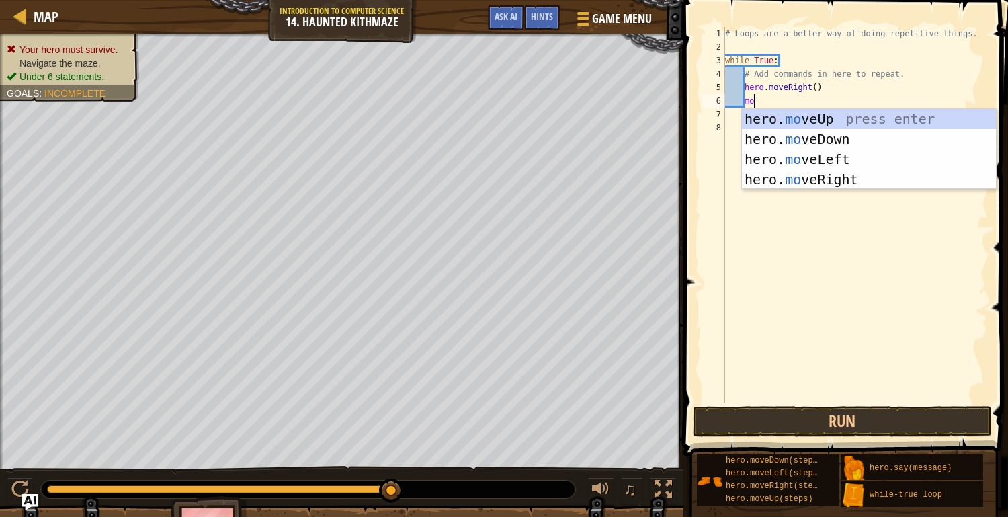
type textarea "mov"
click at [833, 157] on div "hero. mov eUp press enter hero. mov eDown press enter hero. mov eLeft press ent…" at bounding box center [869, 169] width 254 height 121
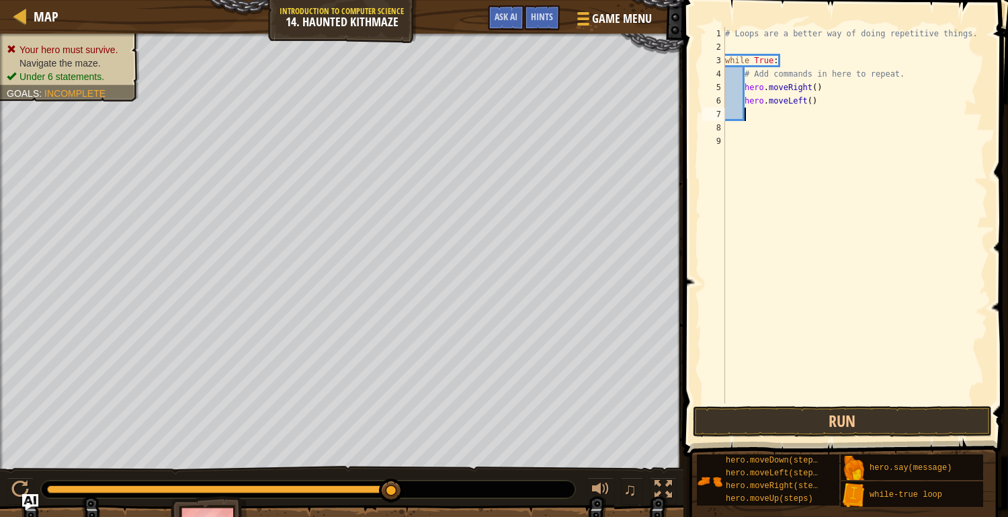
scroll to position [5, 0]
click at [712, 423] on button "Run" at bounding box center [842, 421] width 299 height 31
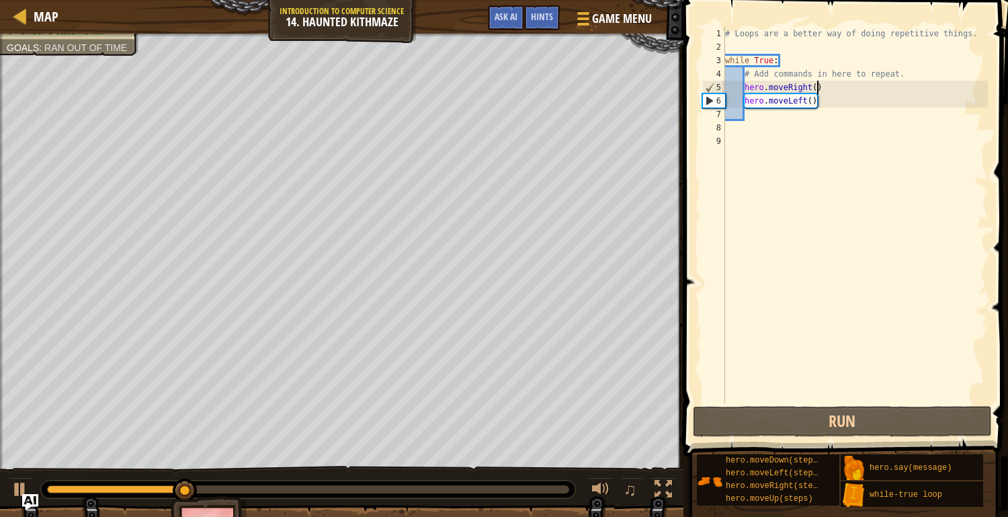
click at [817, 90] on div "# Loops are a better way of doing repetitive things. while True : # Add command…" at bounding box center [855, 228] width 265 height 403
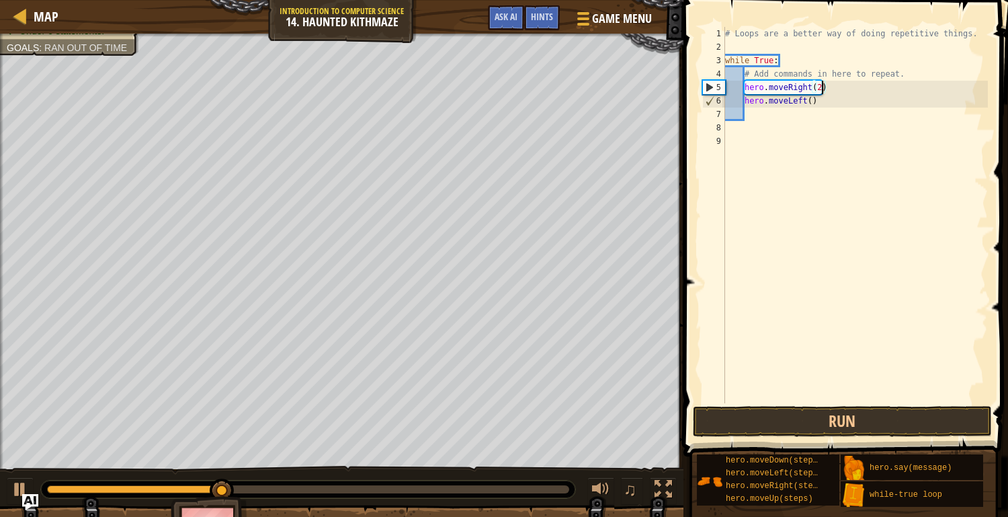
click at [810, 102] on div "# Loops are a better way of doing repetitive things. while True : # Add command…" at bounding box center [855, 228] width 265 height 403
drag, startPoint x: 808, startPoint y: 101, endPoint x: 790, endPoint y: 100, distance: 18.2
click at [790, 100] on div "# Loops are a better way of doing repetitive things. while True : # Add command…" at bounding box center [855, 228] width 265 height 403
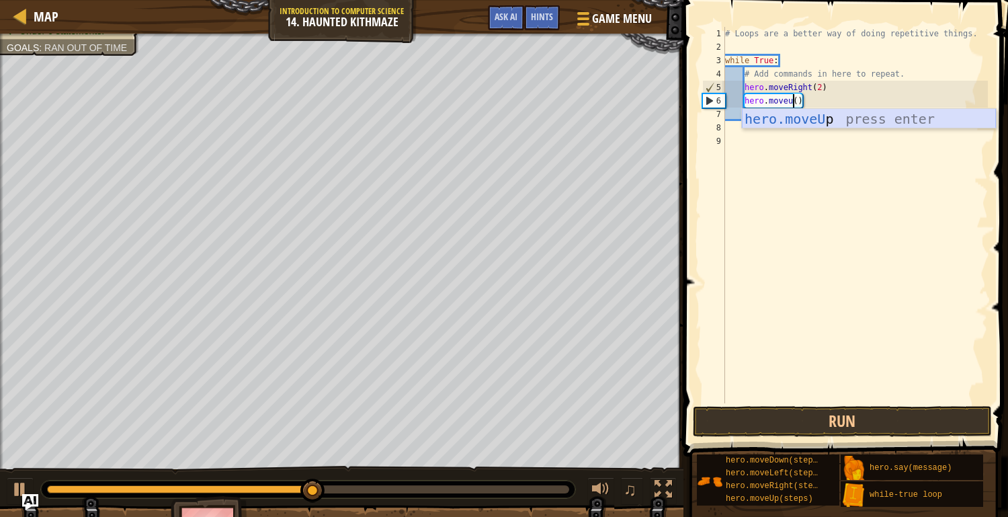
click at [887, 114] on div "hero.moveU p press enter" at bounding box center [869, 139] width 254 height 60
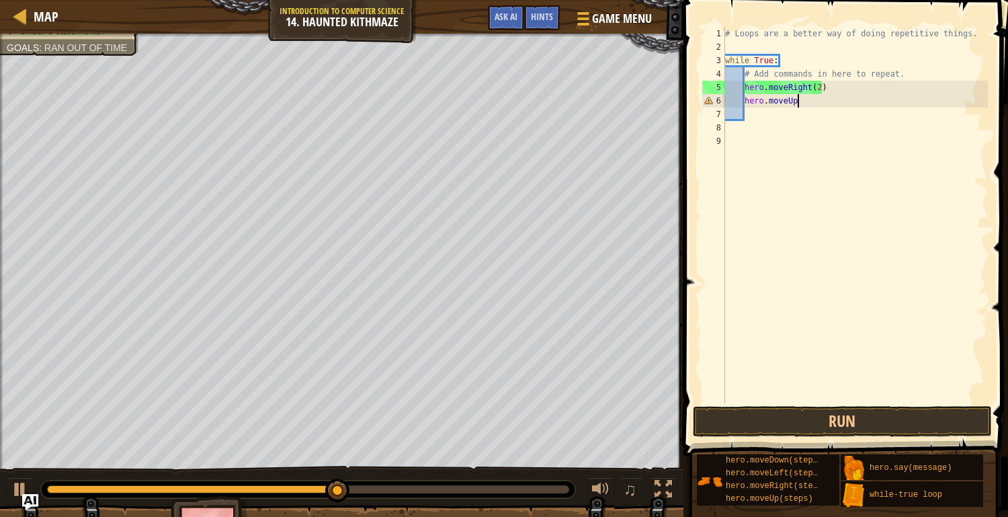
click at [801, 104] on div "# Loops are a better way of doing repetitive things. while True : # Add command…" at bounding box center [855, 228] width 265 height 403
type textarea "hero.moveUp(2)"
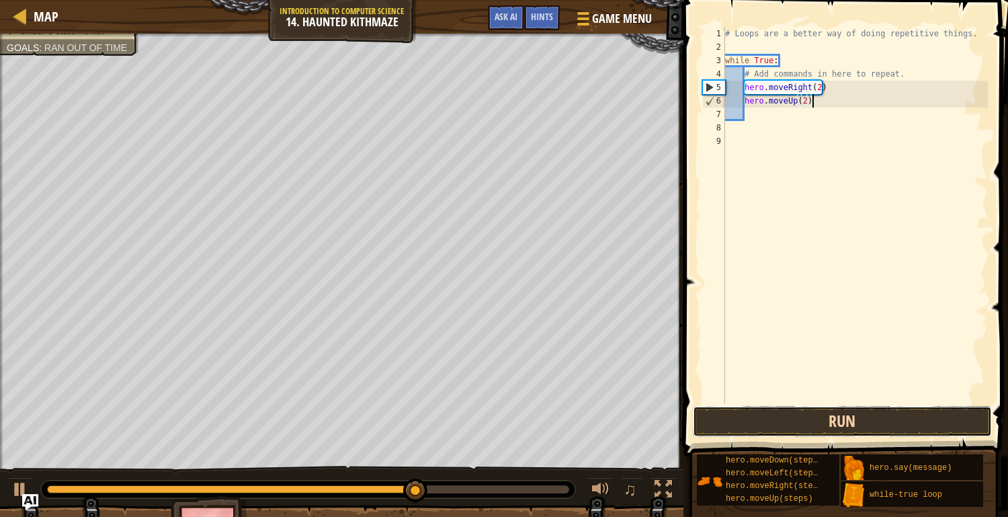
click at [801, 423] on button "Run" at bounding box center [842, 421] width 299 height 31
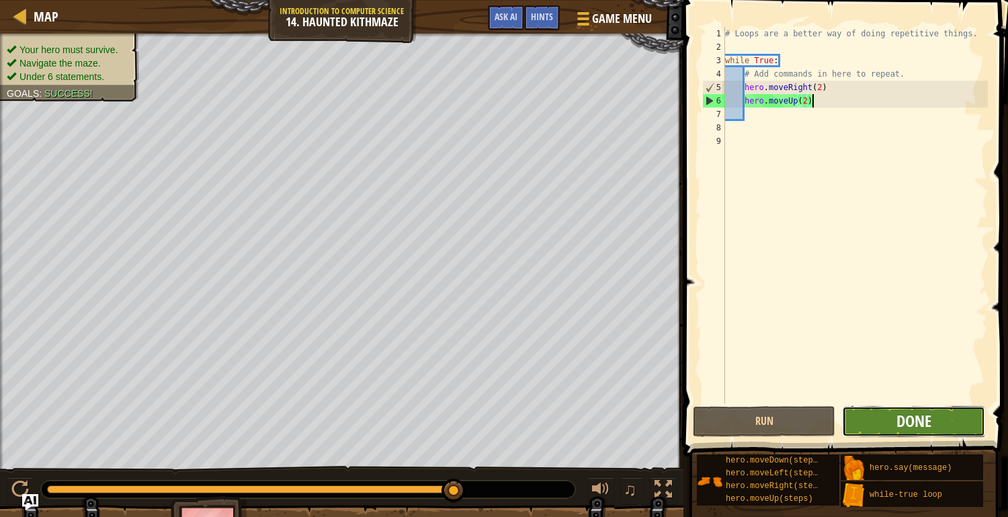
click at [925, 427] on span "Done" at bounding box center [914, 421] width 35 height 22
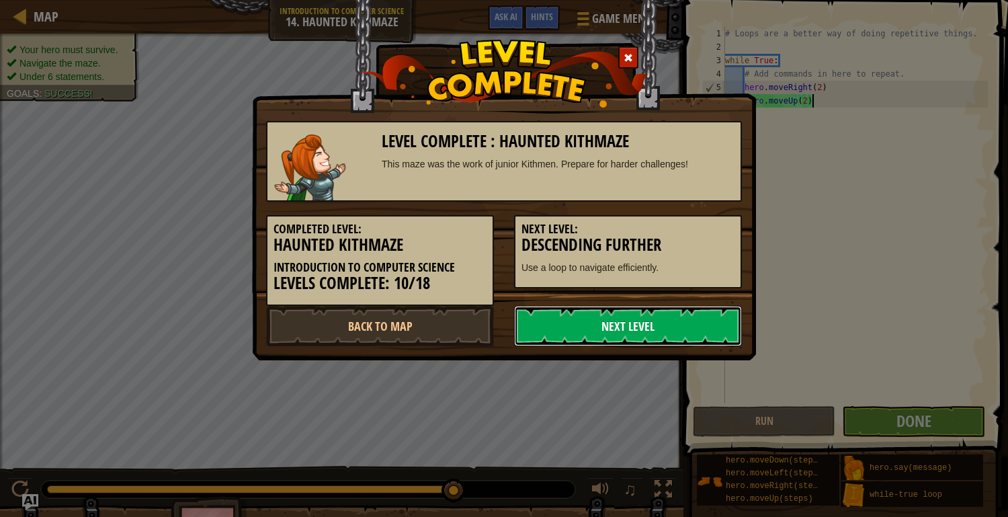
click at [602, 319] on link "Next Level" at bounding box center [628, 326] width 228 height 40
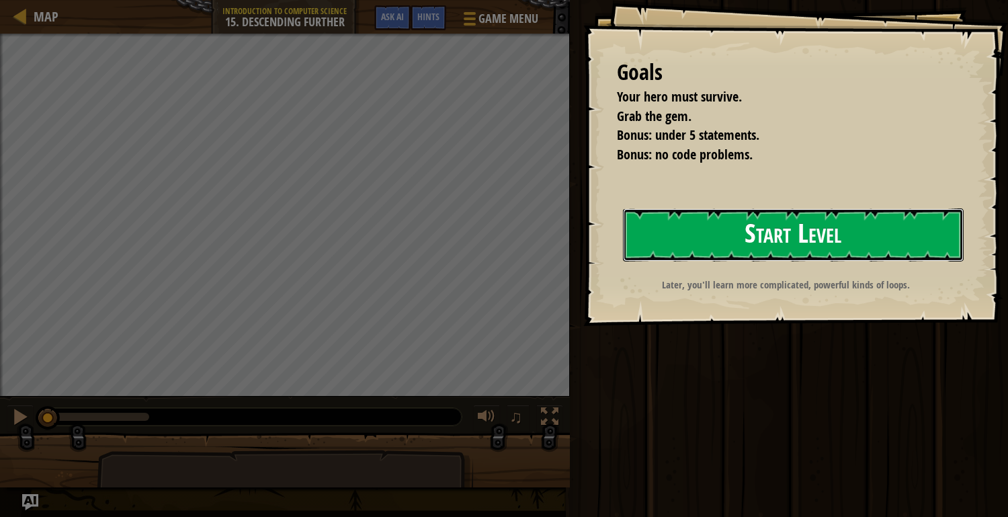
click at [663, 235] on button "Start Level" at bounding box center [793, 234] width 341 height 53
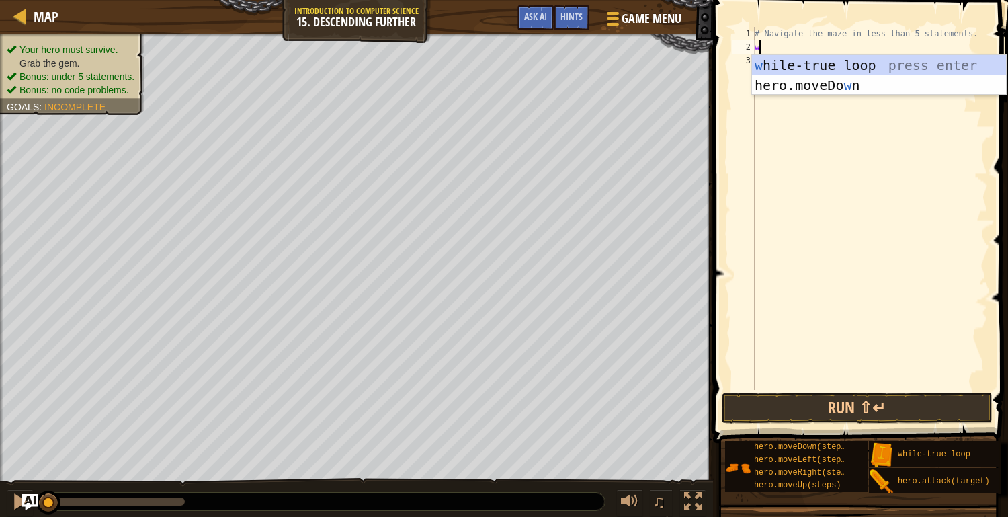
type textarea "whi"
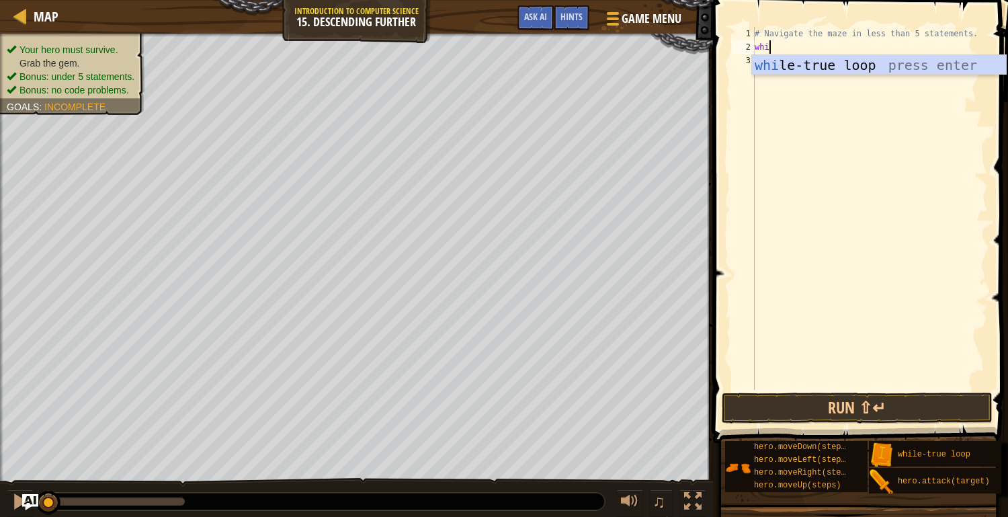
scroll to position [6, 0]
click at [799, 67] on div "whi le-true loop press enter" at bounding box center [879, 85] width 254 height 60
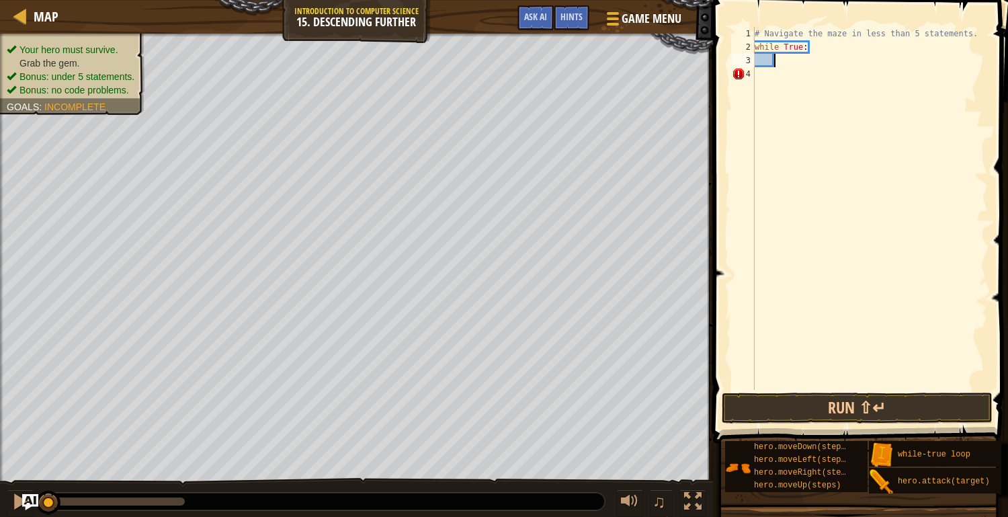
type textarea "ri"
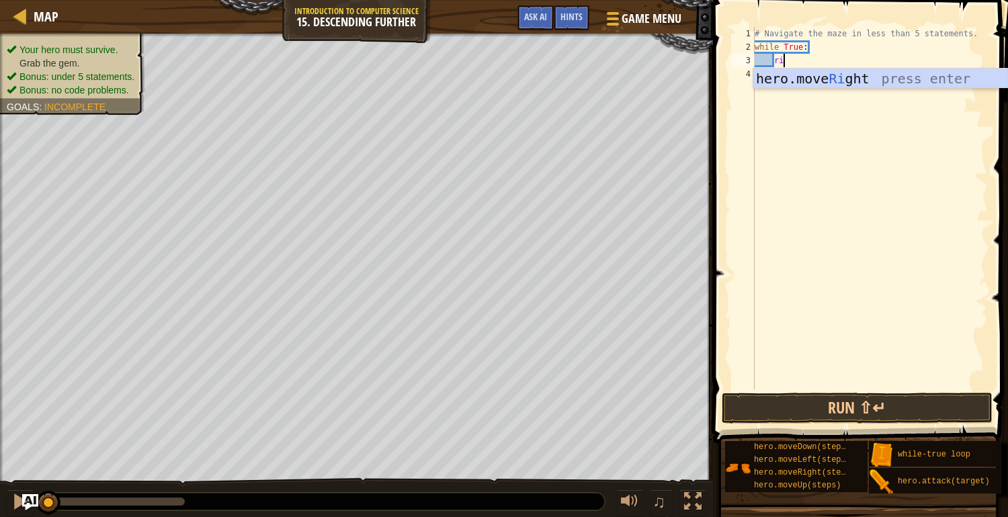
click at [779, 76] on div "hero.move Ri ght press enter" at bounding box center [880, 99] width 254 height 60
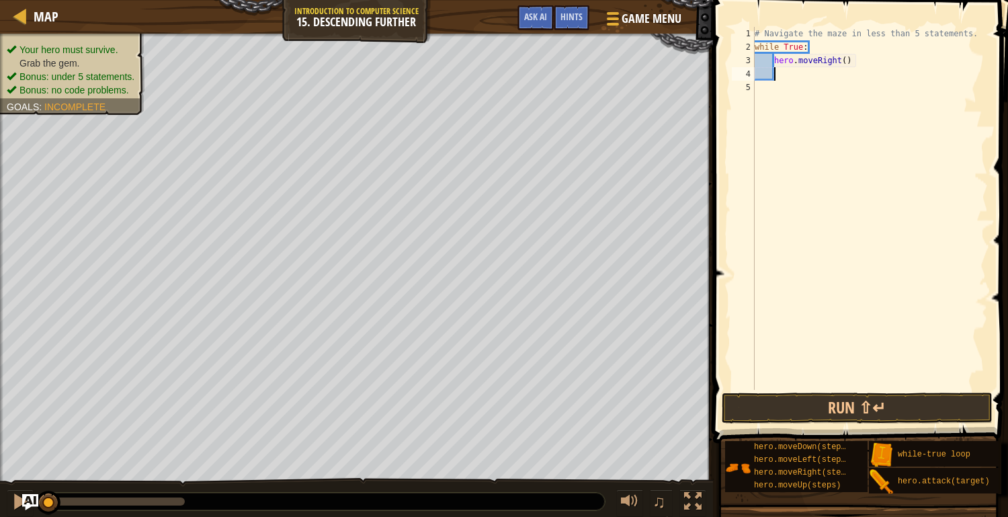
scroll to position [6, 0]
click at [844, 60] on div "# Navigate the maze in less than 5 statements. while True : hero . moveRight ( )" at bounding box center [870, 222] width 236 height 390
type textarea "hero.moveRight(2)"
click at [783, 75] on div "# Navigate the maze in less than 5 statements. while True : hero . moveRight ( …" at bounding box center [870, 222] width 236 height 390
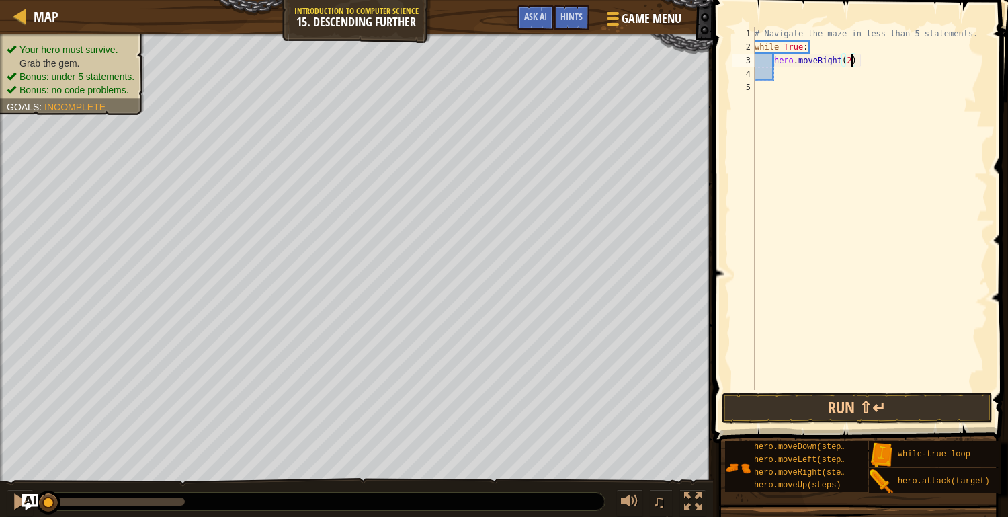
scroll to position [6, 0]
type textarea "mo"
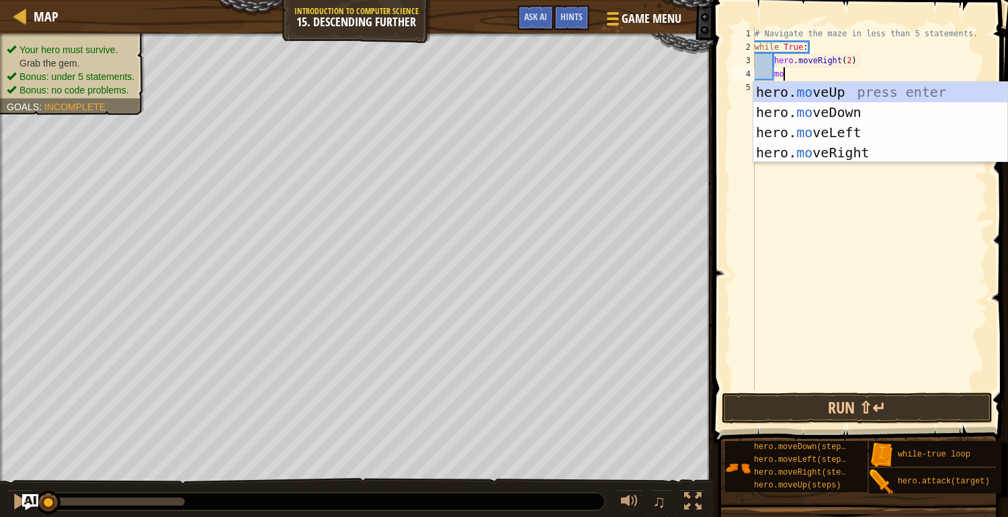
scroll to position [6, 1]
click at [807, 112] on div "hero. mo veUp press enter hero. mo veDown press enter hero. mo veLeft press ent…" at bounding box center [880, 142] width 254 height 121
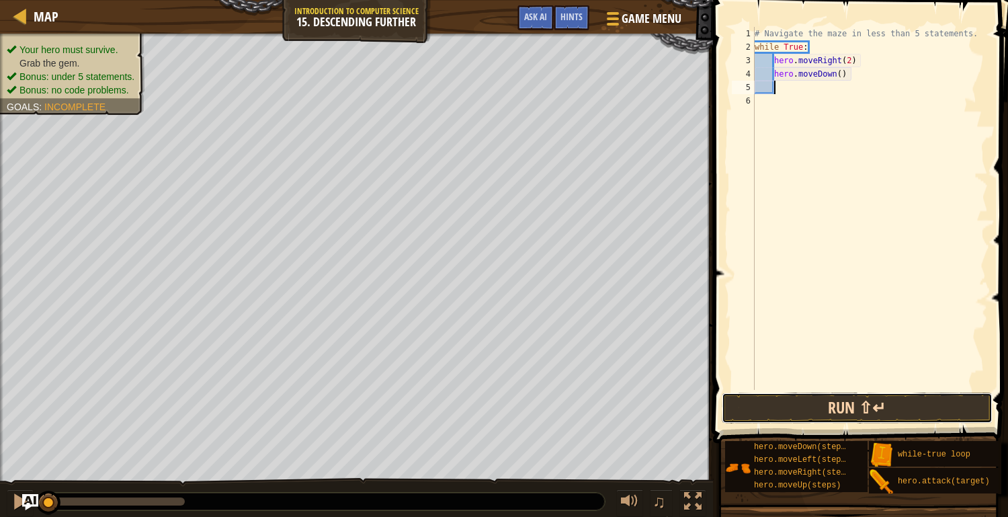
click at [776, 408] on button "Run ⇧↵" at bounding box center [857, 408] width 271 height 31
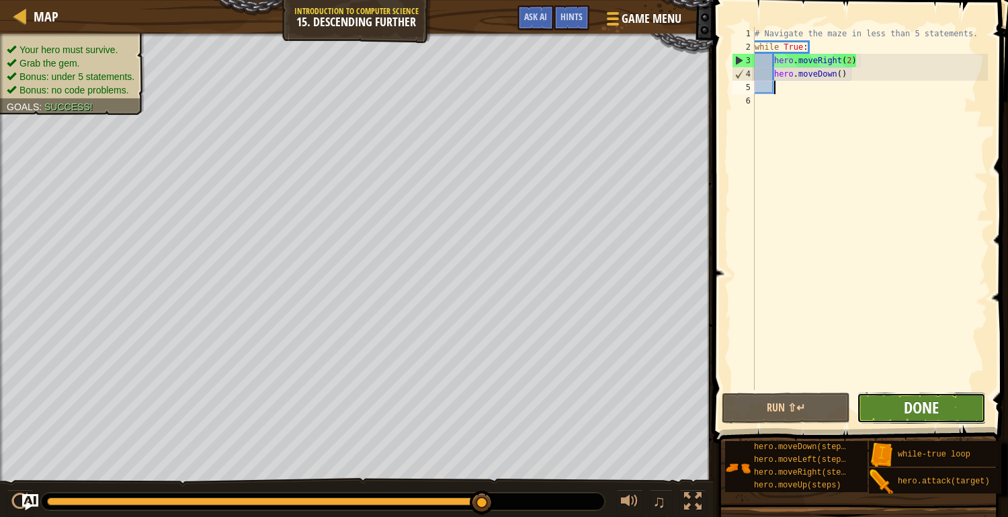
click at [919, 397] on span "Done" at bounding box center [921, 408] width 35 height 22
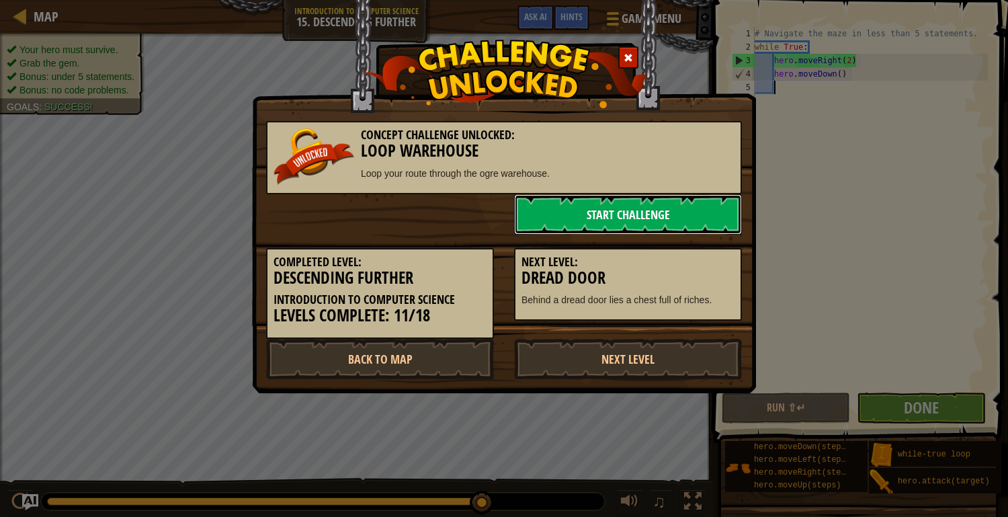
click at [712, 200] on link "Start Challenge" at bounding box center [628, 214] width 228 height 40
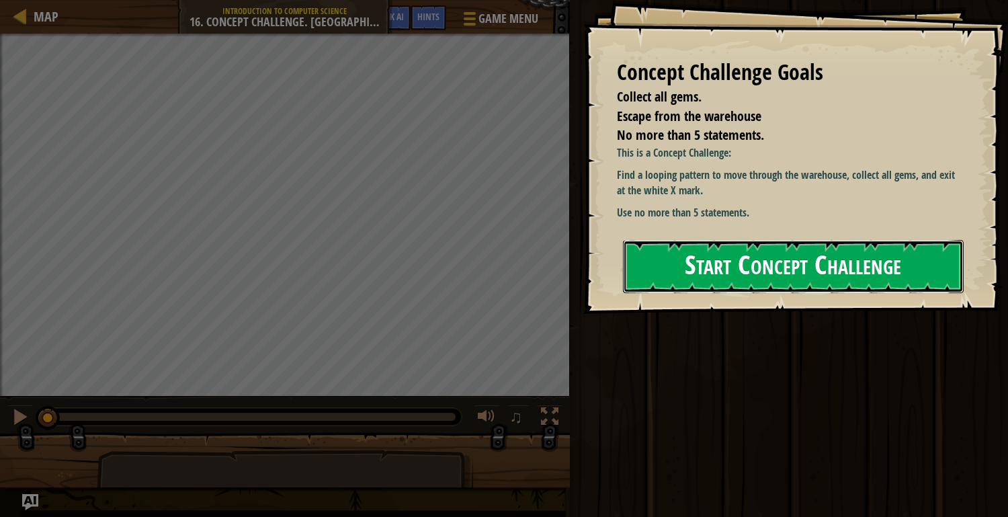
click at [839, 259] on button "Start Concept Challenge" at bounding box center [793, 266] width 341 height 53
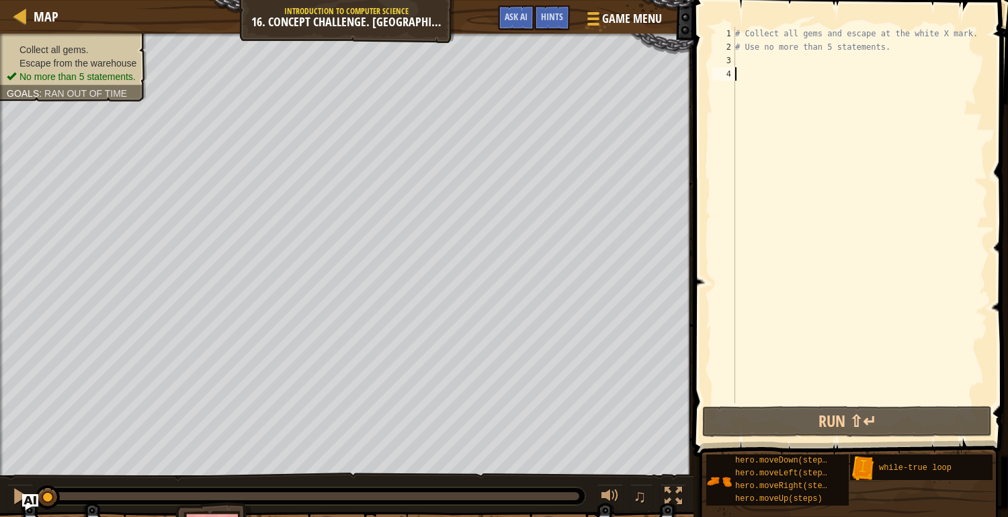
click at [765, 63] on div "# Collect all gems and escape at the white X mark. # Use no more than 5 stateme…" at bounding box center [860, 228] width 255 height 403
type textarea "wh"
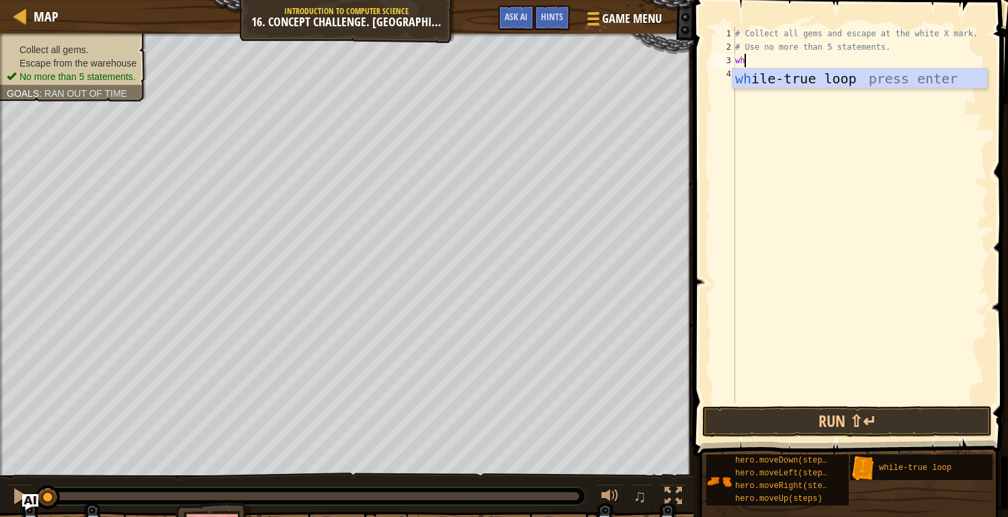
scroll to position [5, 0]
click at [808, 71] on div "wh ile-true loop press enter" at bounding box center [860, 99] width 254 height 60
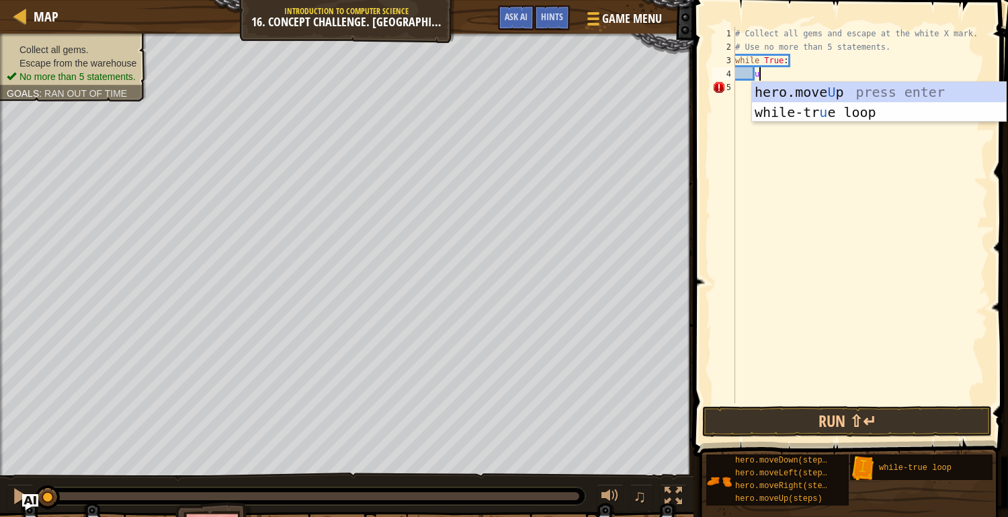
type textarea "up"
click at [812, 90] on div "hero.move Up press enter while-tr u e loo p press enter" at bounding box center [879, 122] width 254 height 81
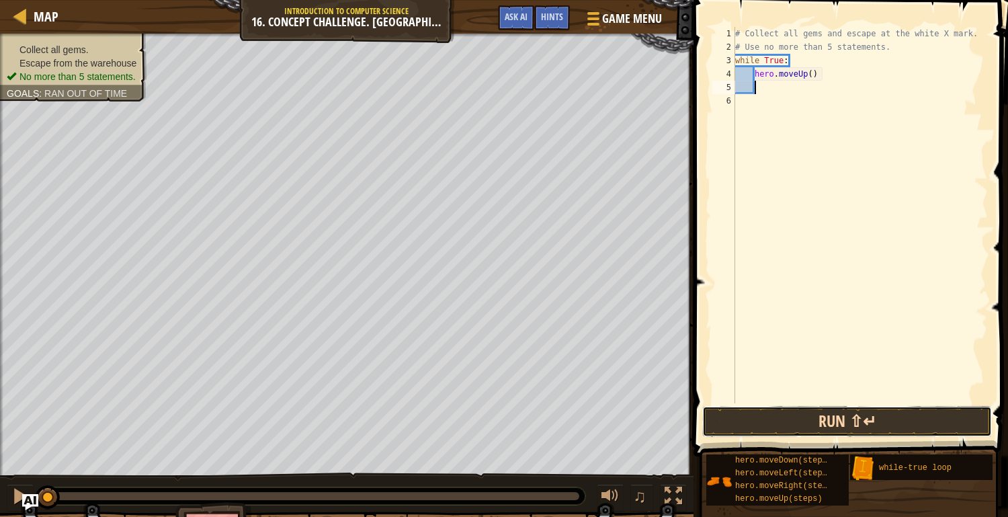
click at [733, 413] on button "Run ⇧↵" at bounding box center [847, 421] width 290 height 31
